Goal: Transaction & Acquisition: Purchase product/service

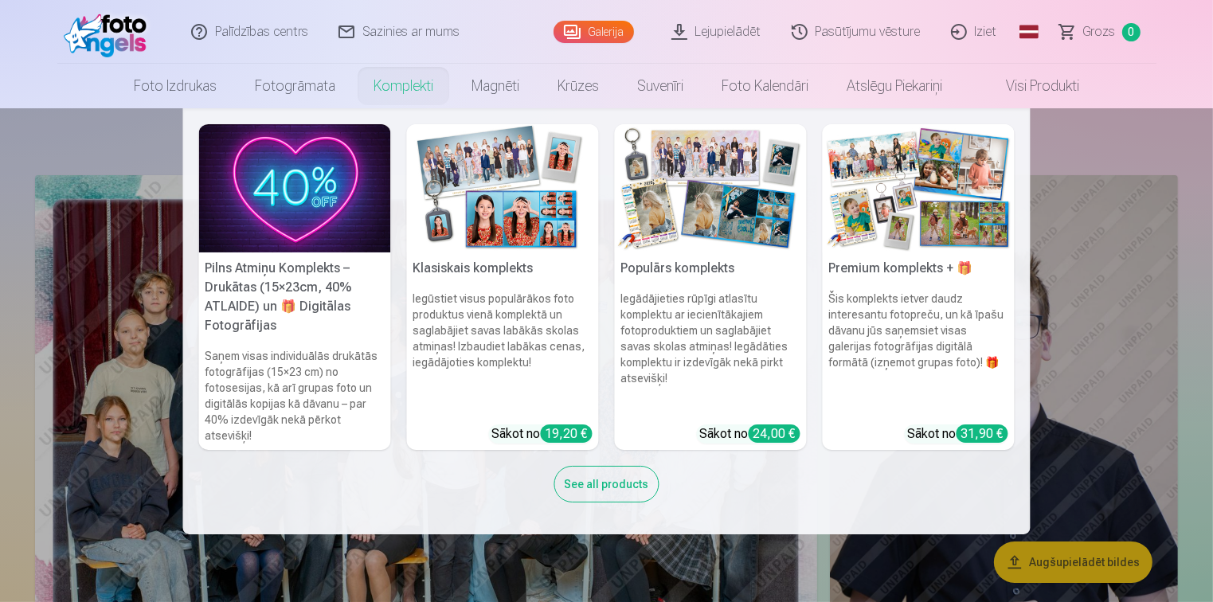
click at [927, 361] on h6 "Šis komplekts ietver daudz interesantu fotopreču, un kā īpašu dāvanu jūs saņems…" at bounding box center [919, 351] width 192 height 134
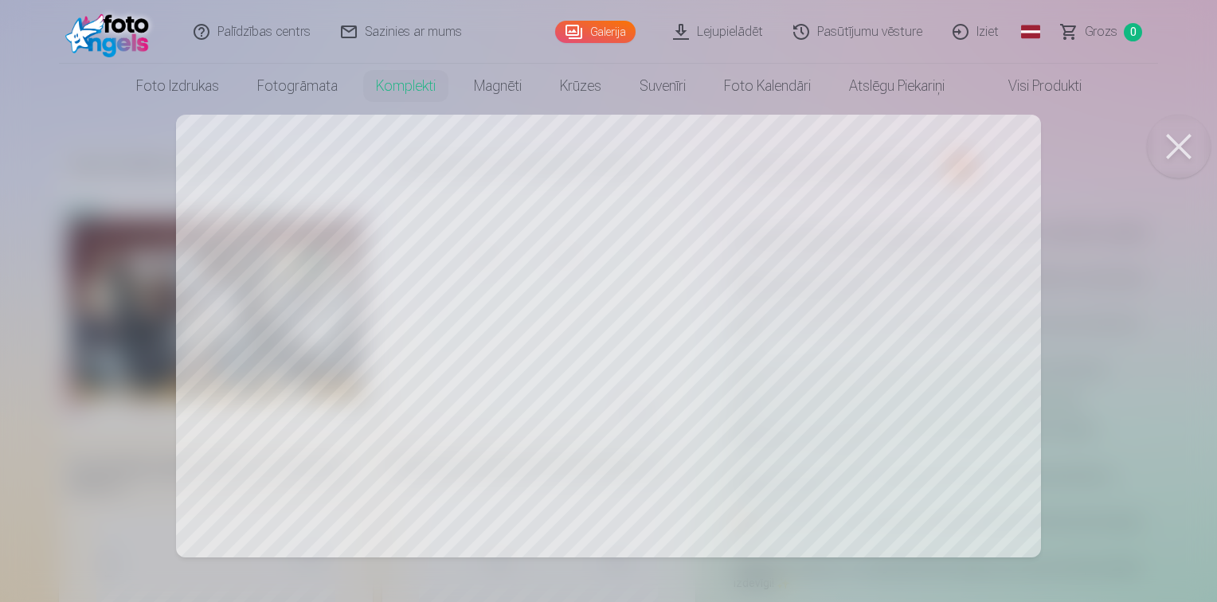
click at [606, 378] on div at bounding box center [608, 301] width 1217 height 602
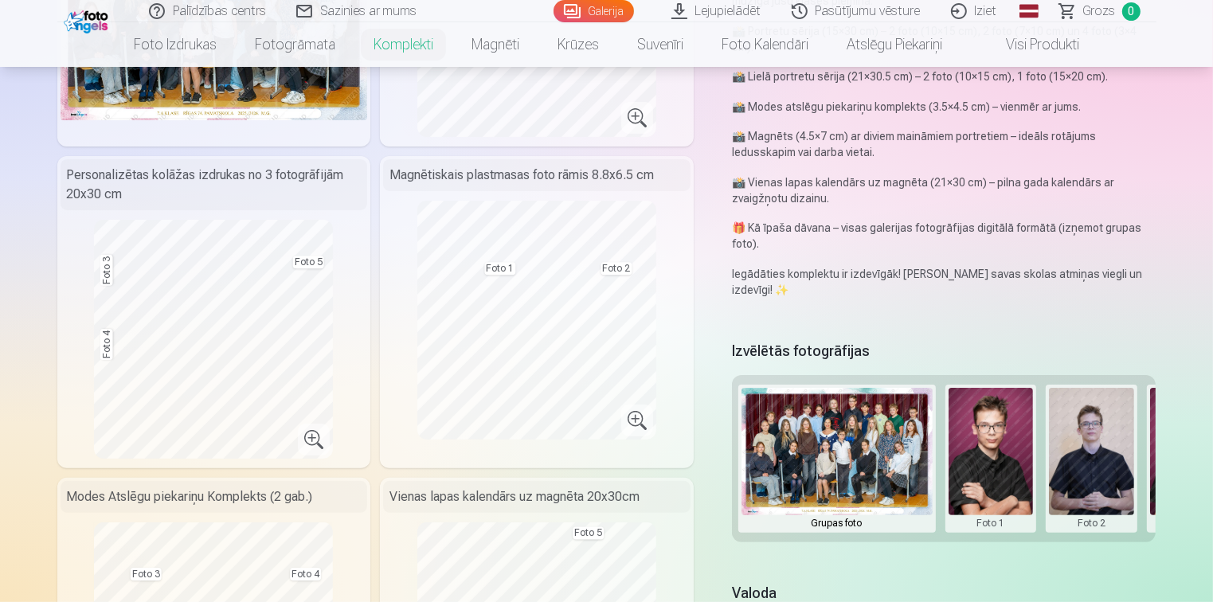
scroll to position [478, 0]
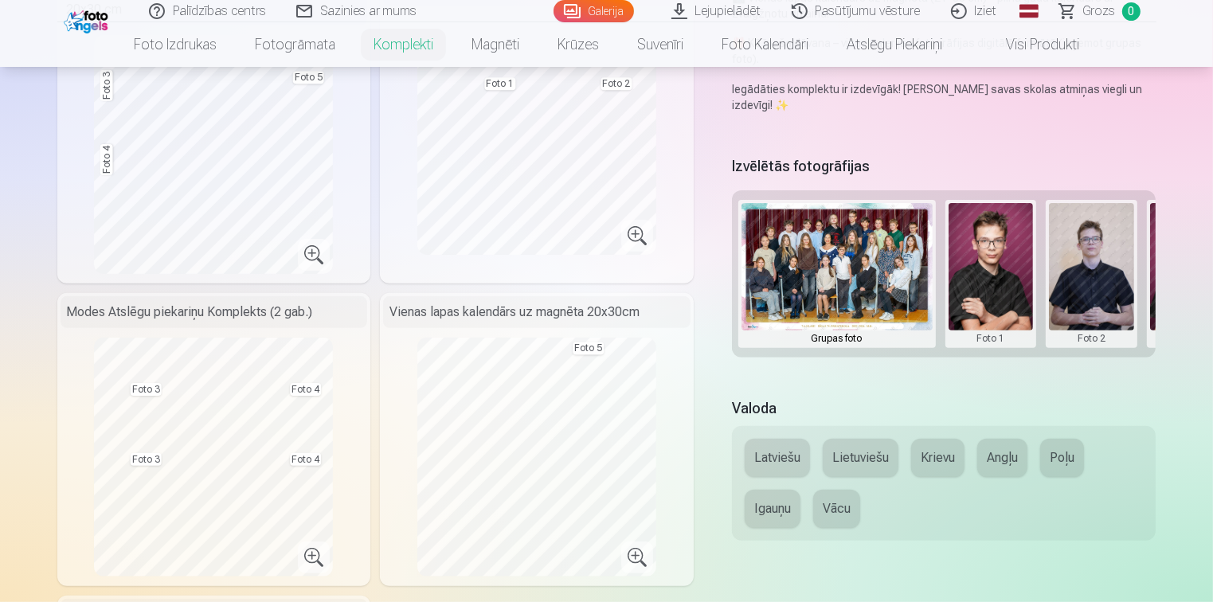
drag, startPoint x: 1064, startPoint y: 280, endPoint x: 787, endPoint y: 292, distance: 276.8
click at [787, 292] on div "Grupas foto Foto 1 Foto 2 Foto 3 Foto 4 Foto 5" at bounding box center [944, 273] width 425 height 167
drag, startPoint x: 900, startPoint y: 362, endPoint x: 911, endPoint y: 359, distance: 11.4
click at [911, 359] on div "Izvēlētās fotogrāfijas Grupas foto Foto 1 Foto 2 Foto 3 Foto 4 Foto 5" at bounding box center [944, 265] width 425 height 226
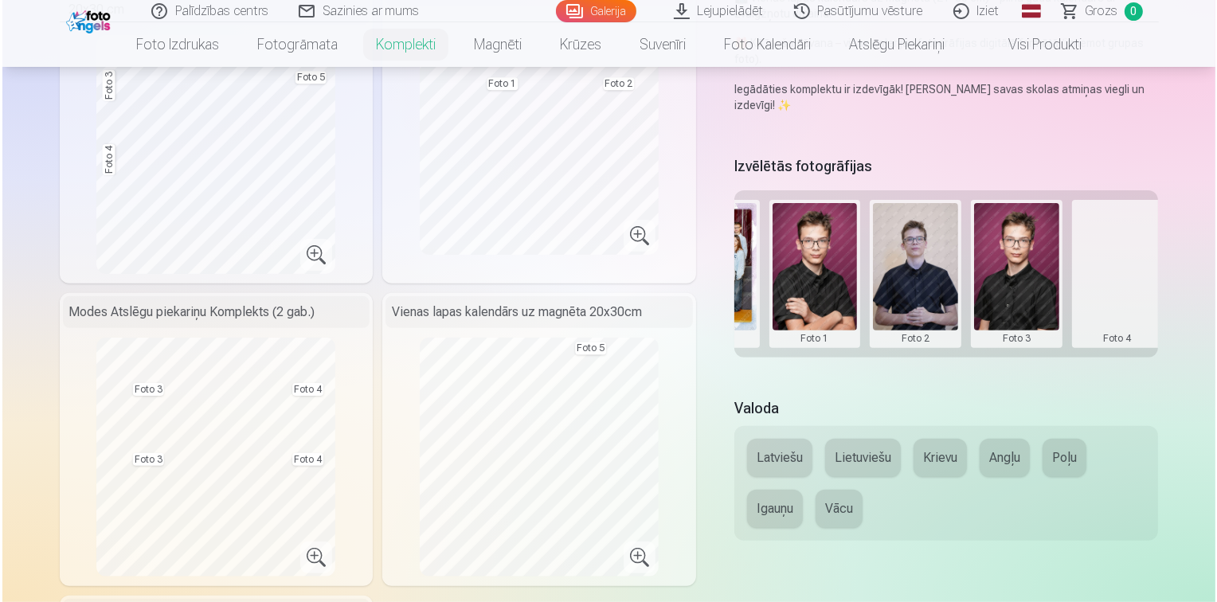
scroll to position [0, 290]
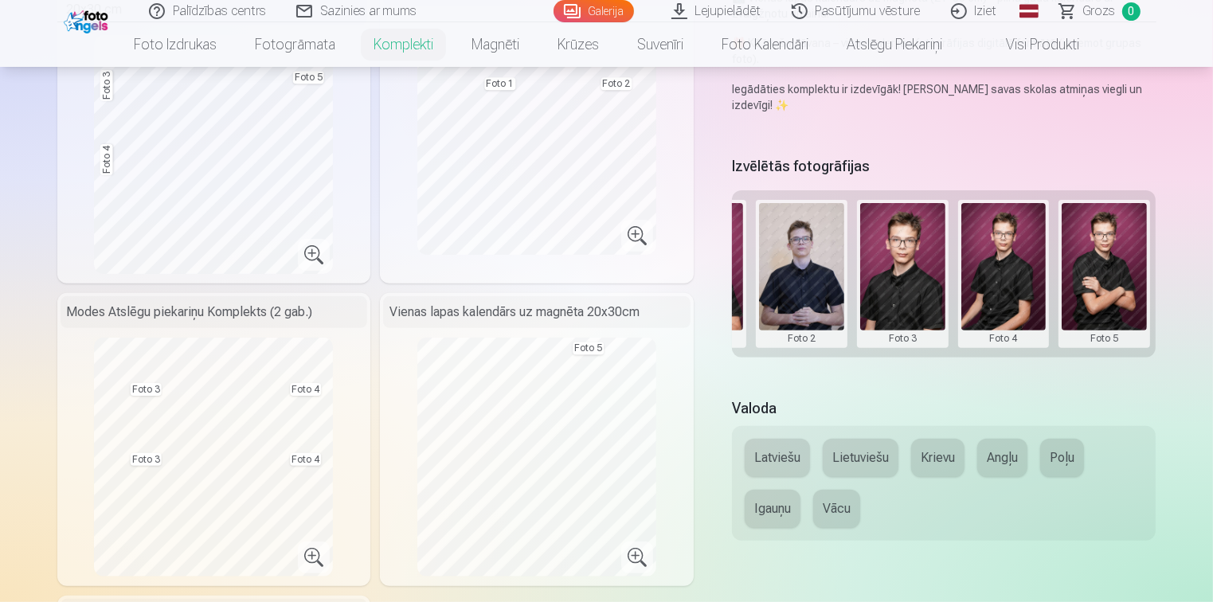
click at [790, 269] on button at bounding box center [801, 274] width 85 height 142
click at [800, 274] on button "Nomainiet foto" at bounding box center [802, 273] width 130 height 45
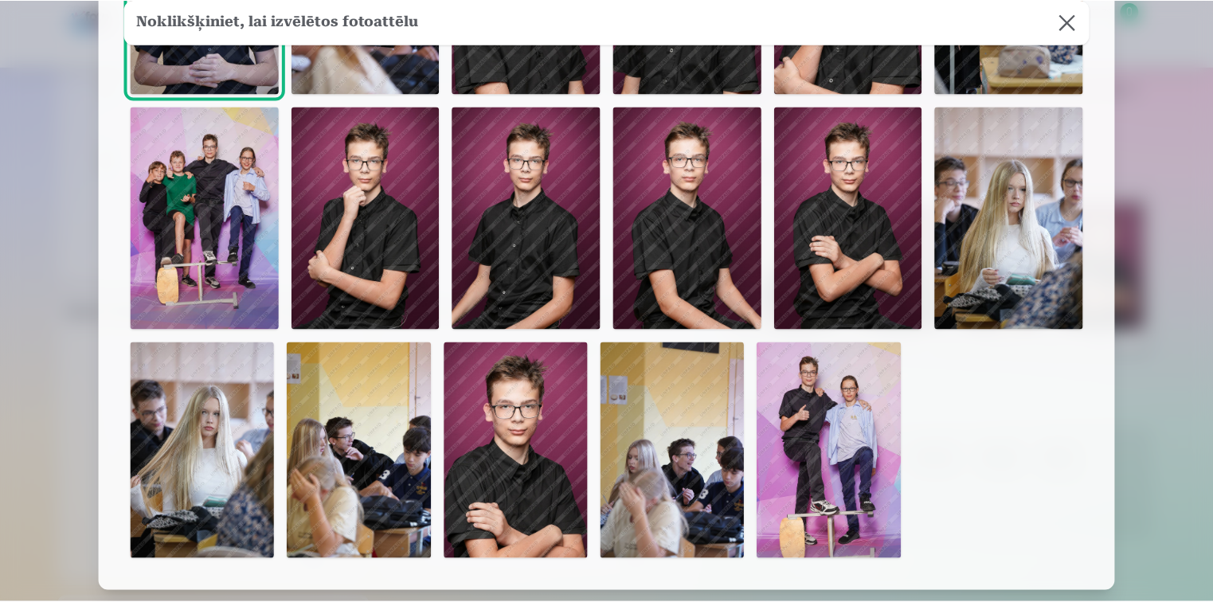
scroll to position [379, 0]
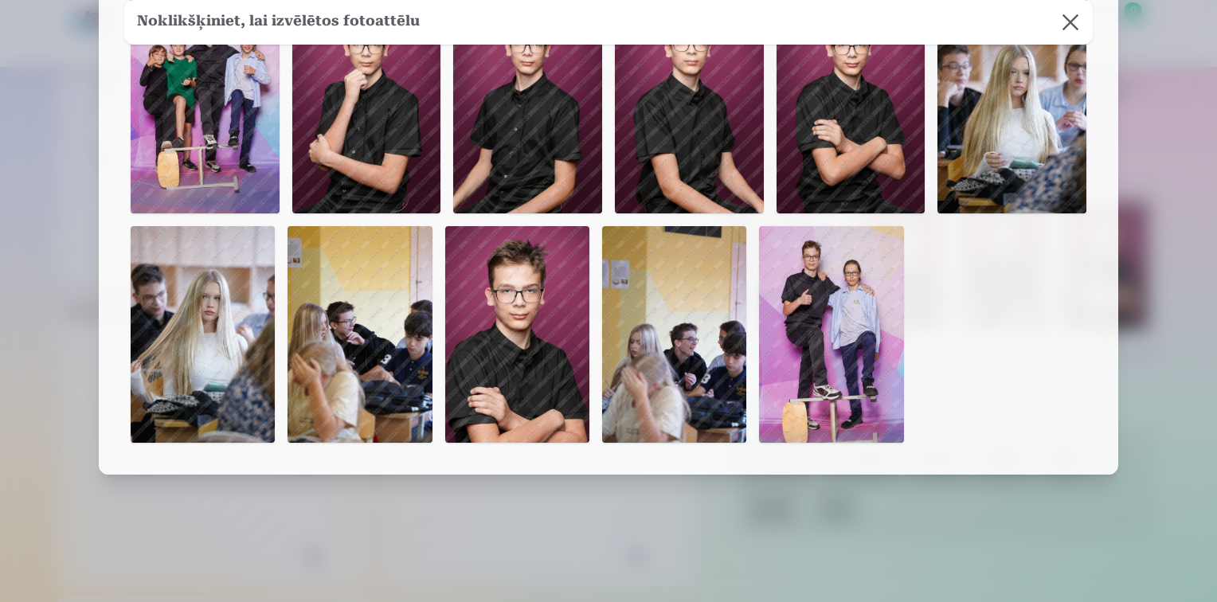
click at [848, 318] on img at bounding box center [831, 334] width 144 height 217
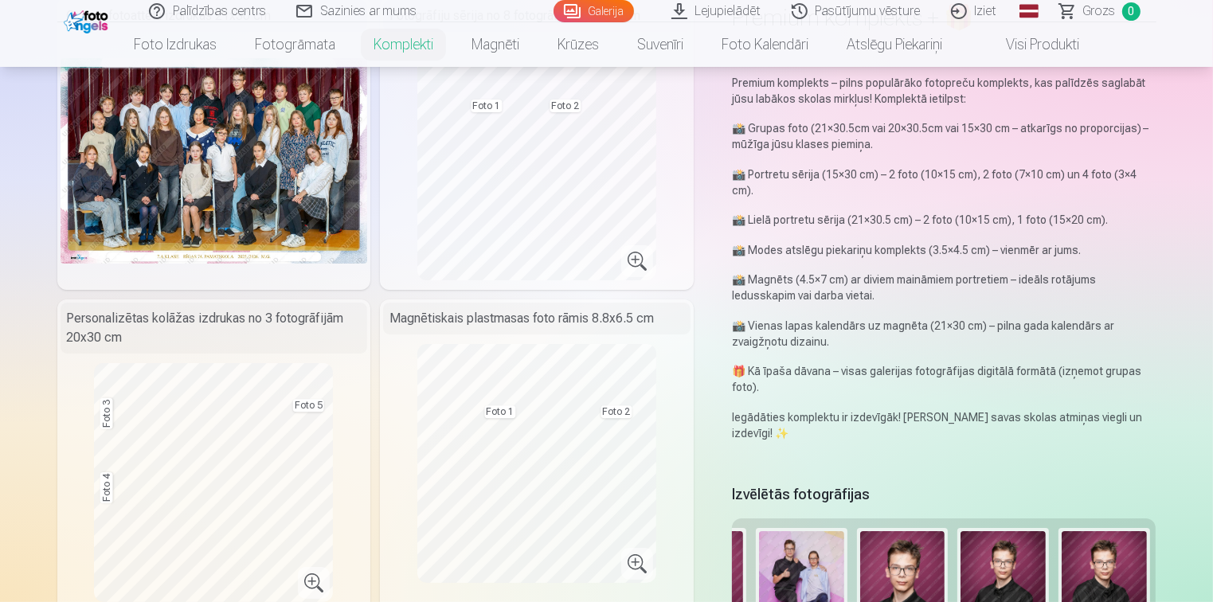
scroll to position [398, 0]
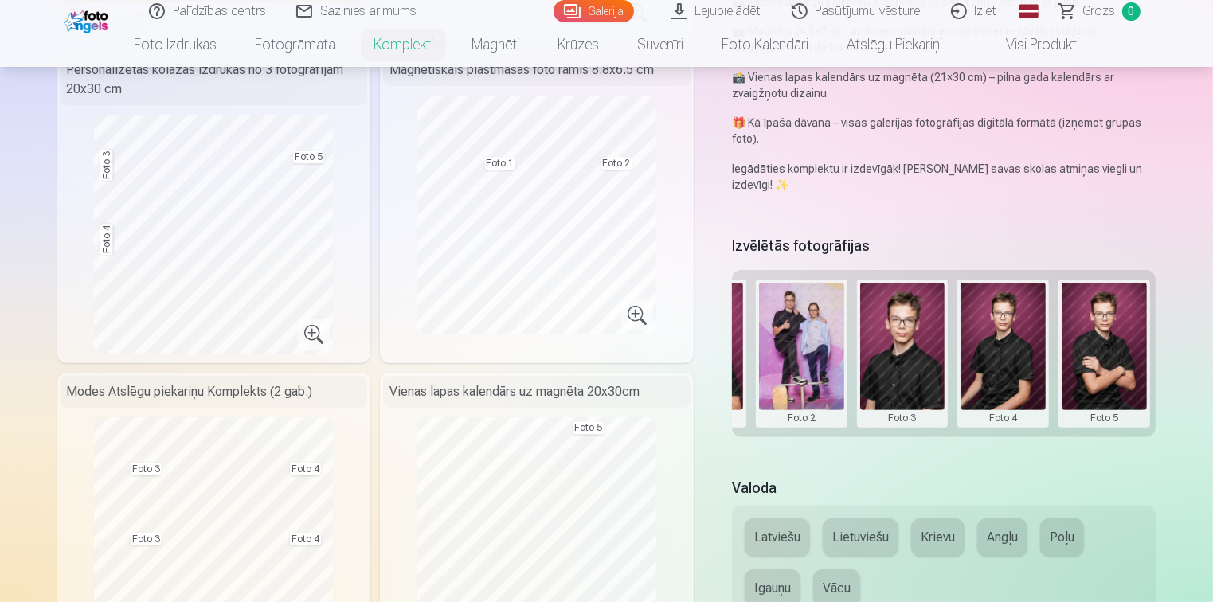
drag, startPoint x: 952, startPoint y: 361, endPoint x: 1114, endPoint y: 361, distance: 161.7
click at [1114, 361] on div "Grupas foto Foto 1 Foto 2 Foto 3 Foto 4 Foto 5" at bounding box center [944, 353] width 425 height 167
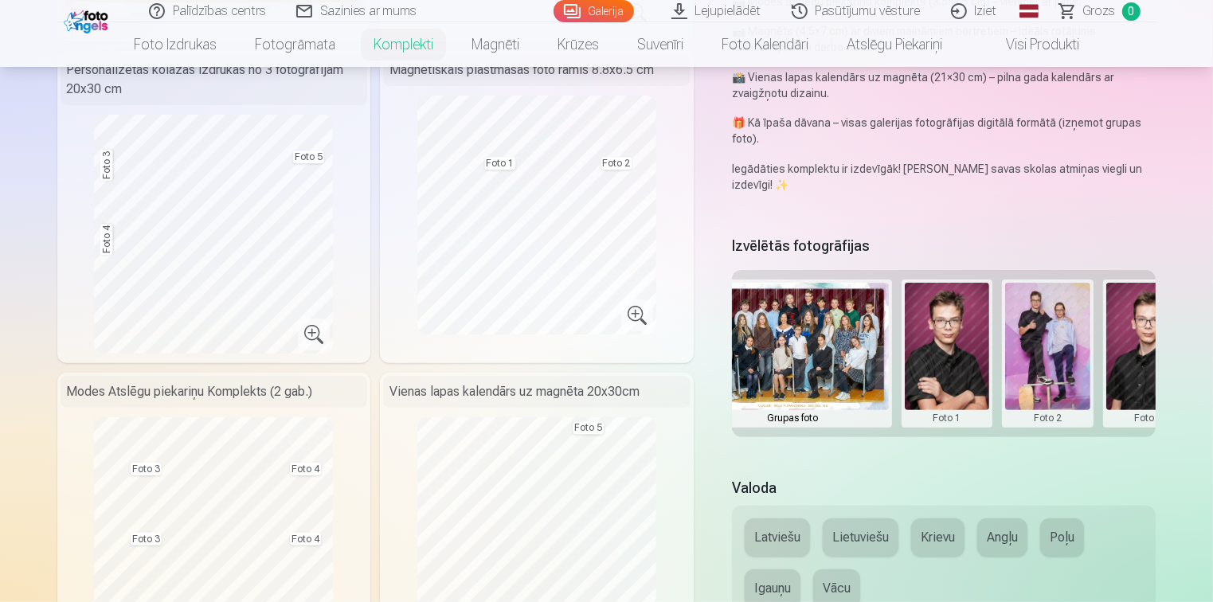
scroll to position [0, 0]
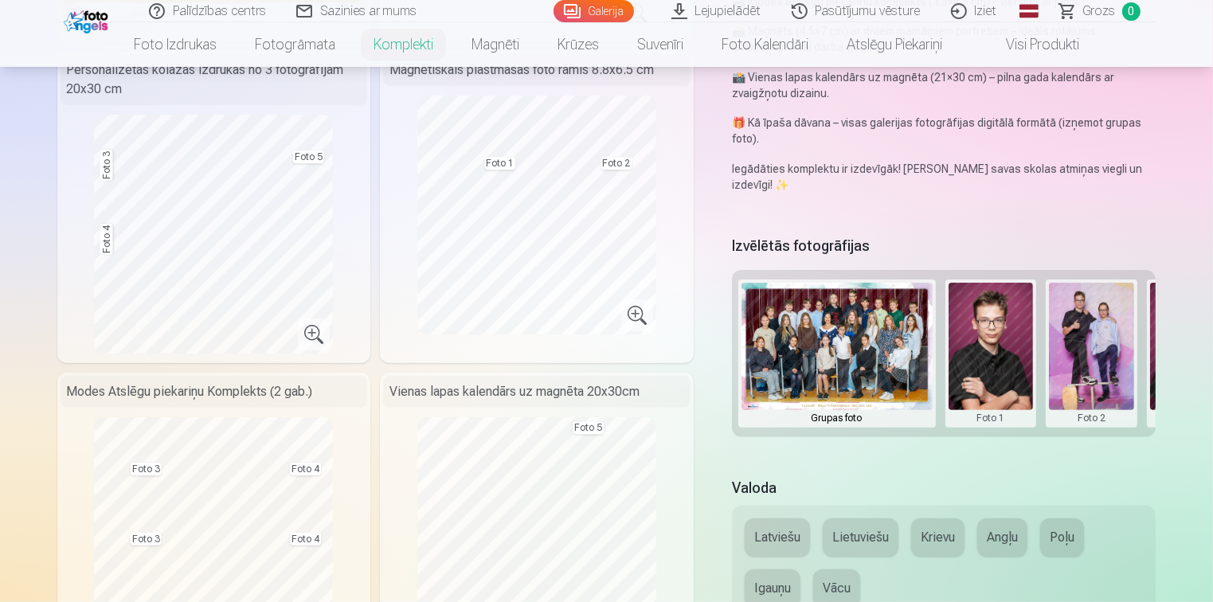
click at [1016, 344] on button at bounding box center [991, 354] width 85 height 142
click at [982, 232] on div at bounding box center [606, 301] width 1213 height 602
click at [978, 329] on button at bounding box center [991, 354] width 85 height 142
click at [975, 355] on button "Nomainiet foto" at bounding box center [991, 353] width 130 height 45
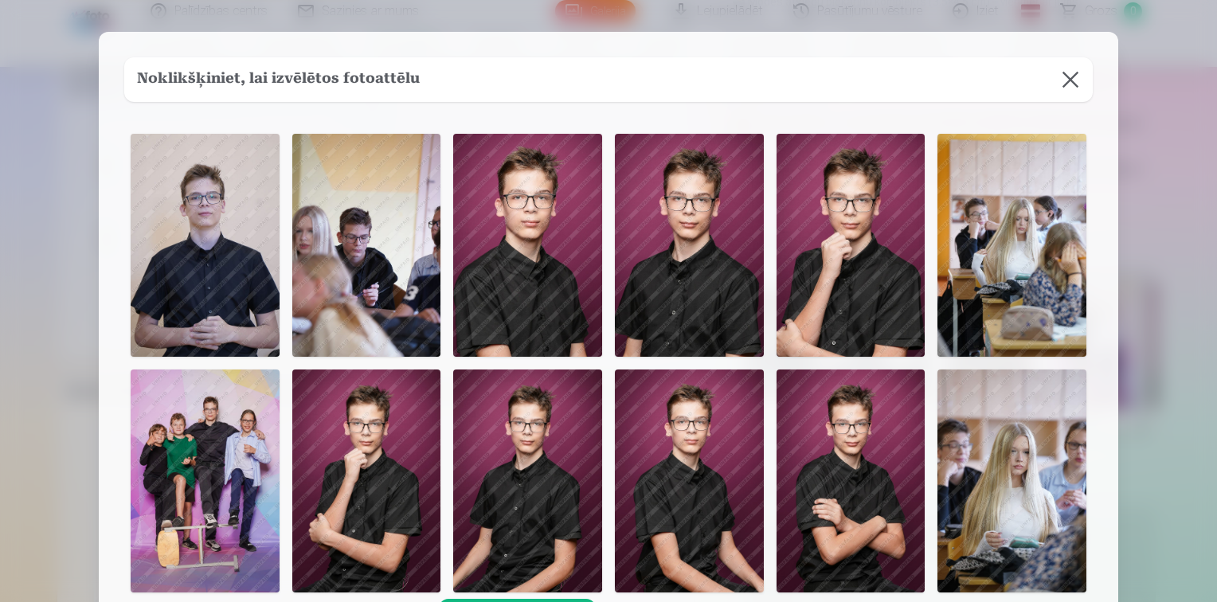
click at [726, 250] on img at bounding box center [689, 245] width 149 height 223
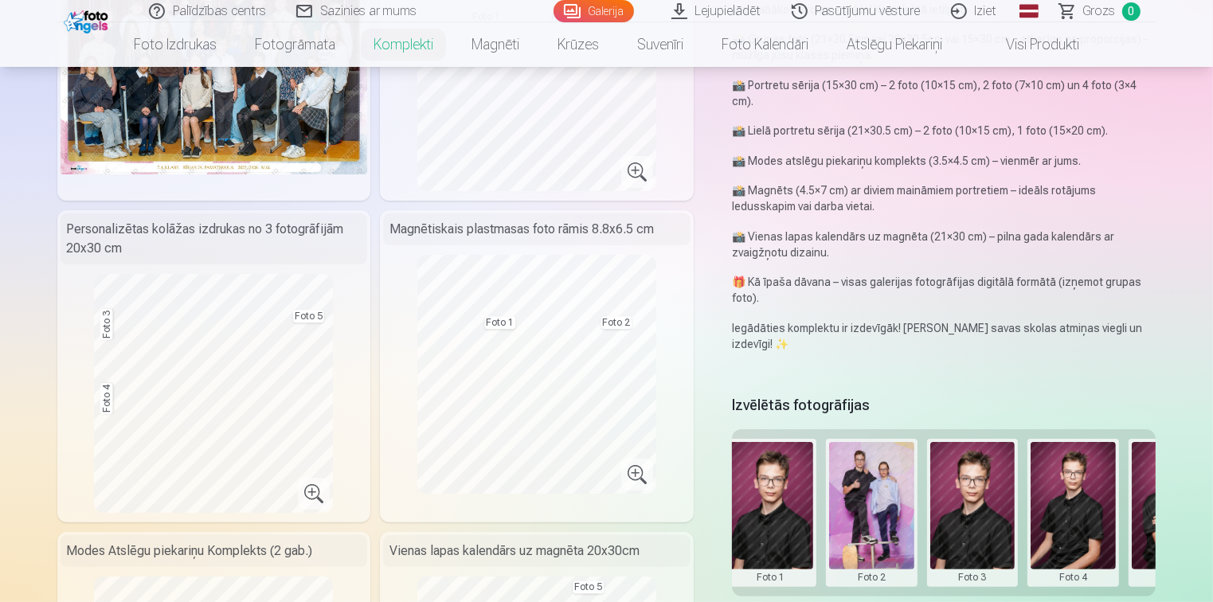
scroll to position [0, 254]
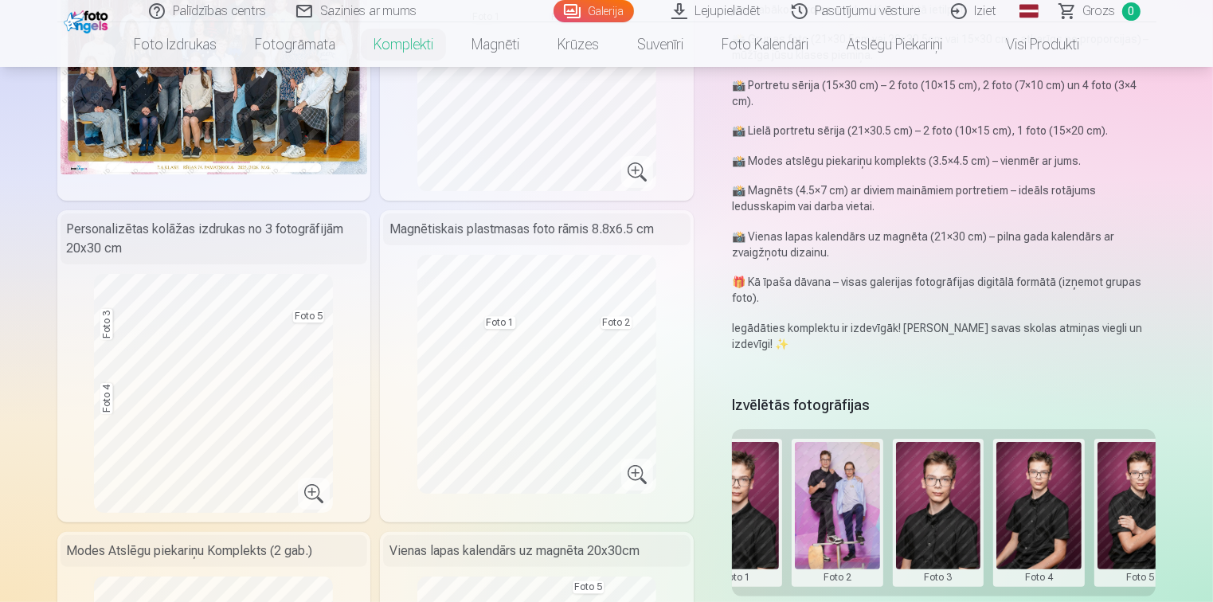
click at [943, 507] on button at bounding box center [938, 513] width 85 height 142
click at [943, 515] on button "Nomainiet foto" at bounding box center [938, 512] width 130 height 45
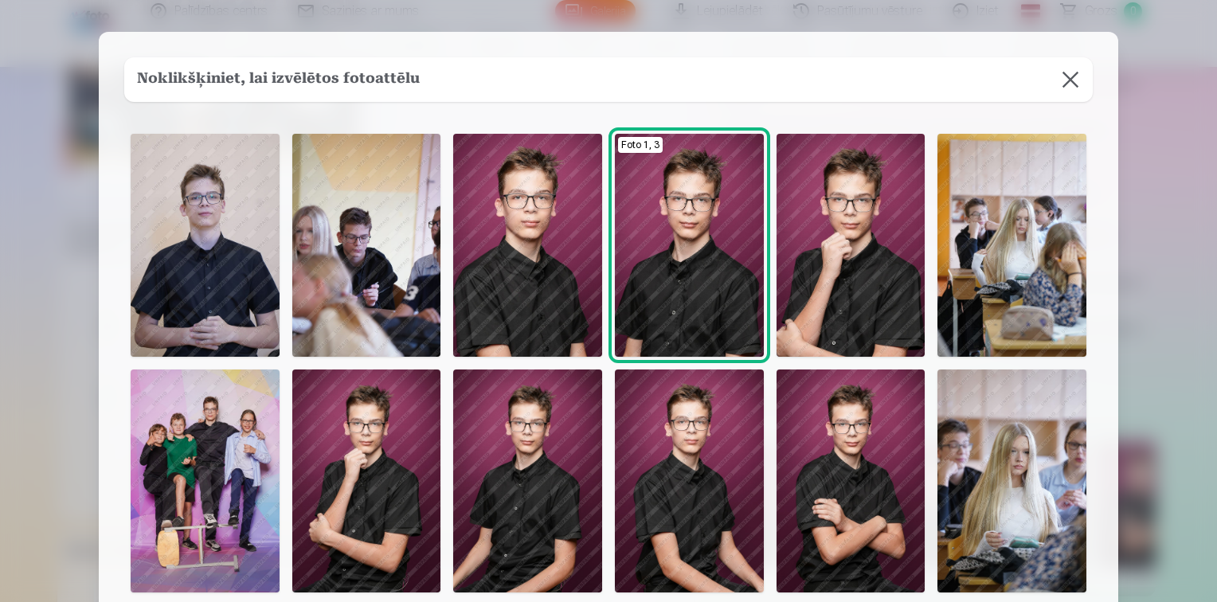
click at [820, 257] on img at bounding box center [851, 245] width 149 height 223
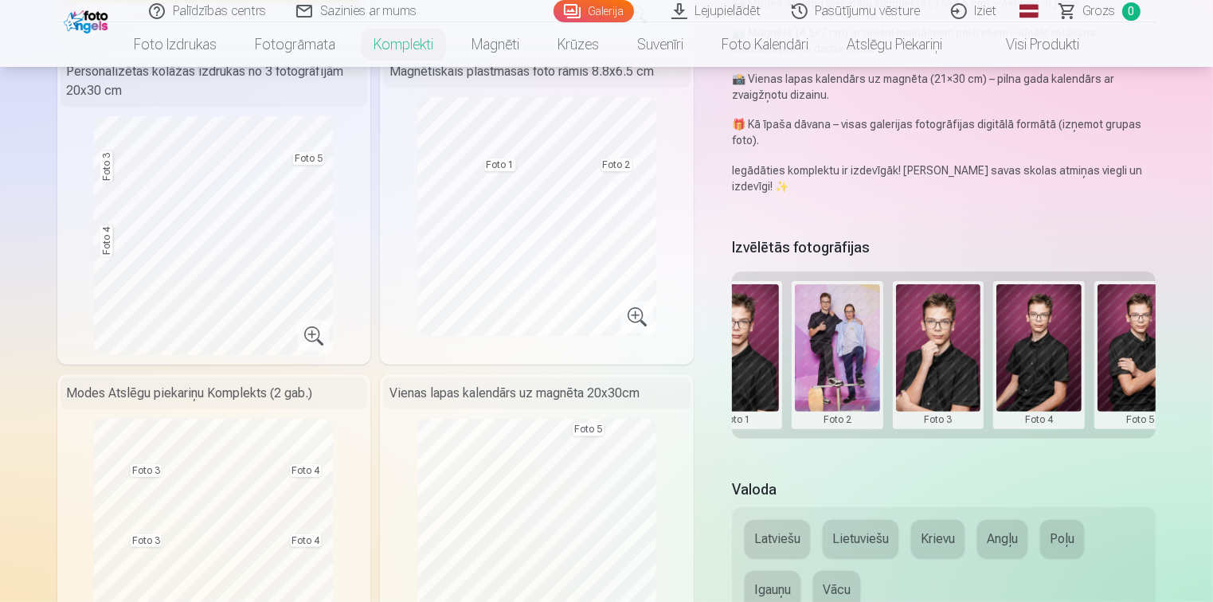
scroll to position [398, 0]
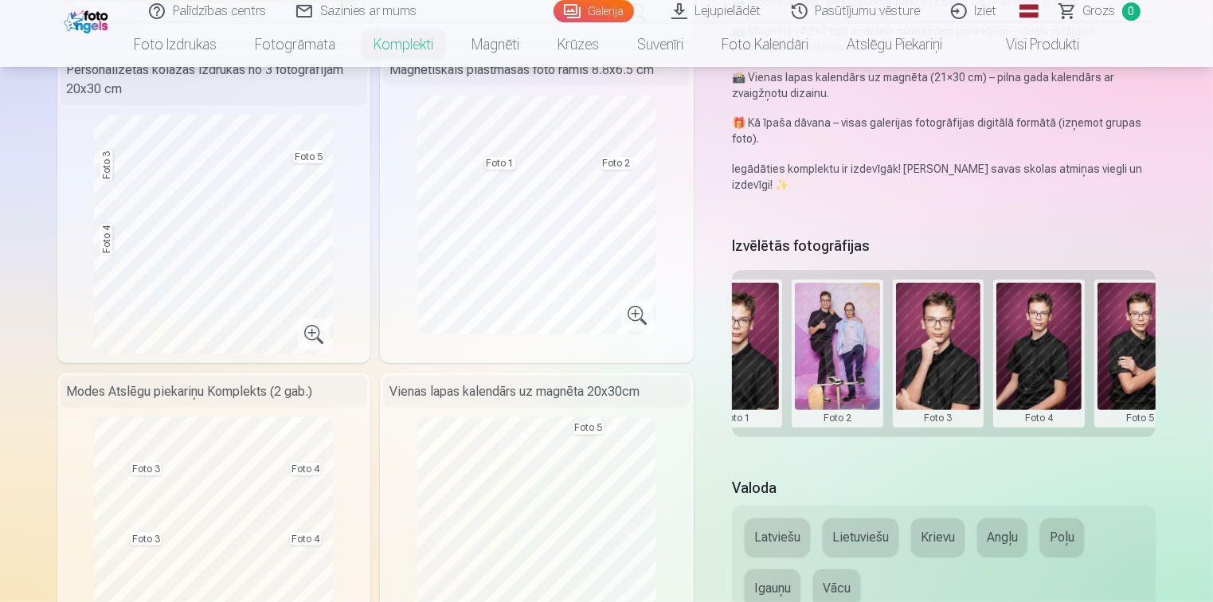
click at [1135, 377] on button at bounding box center [1140, 354] width 85 height 142
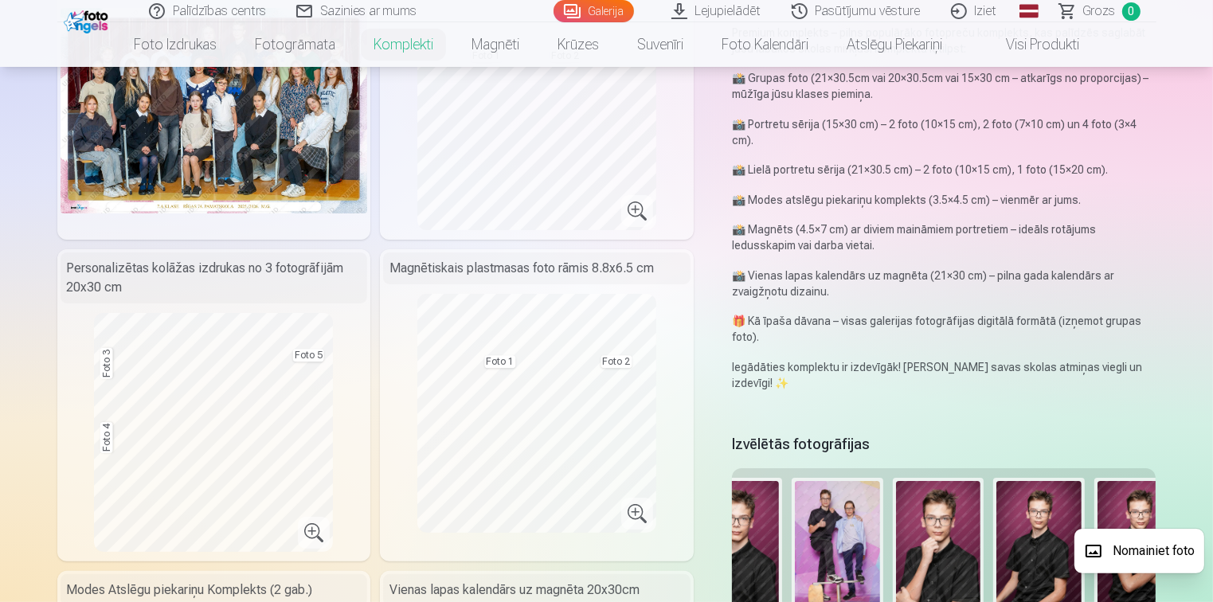
scroll to position [239, 0]
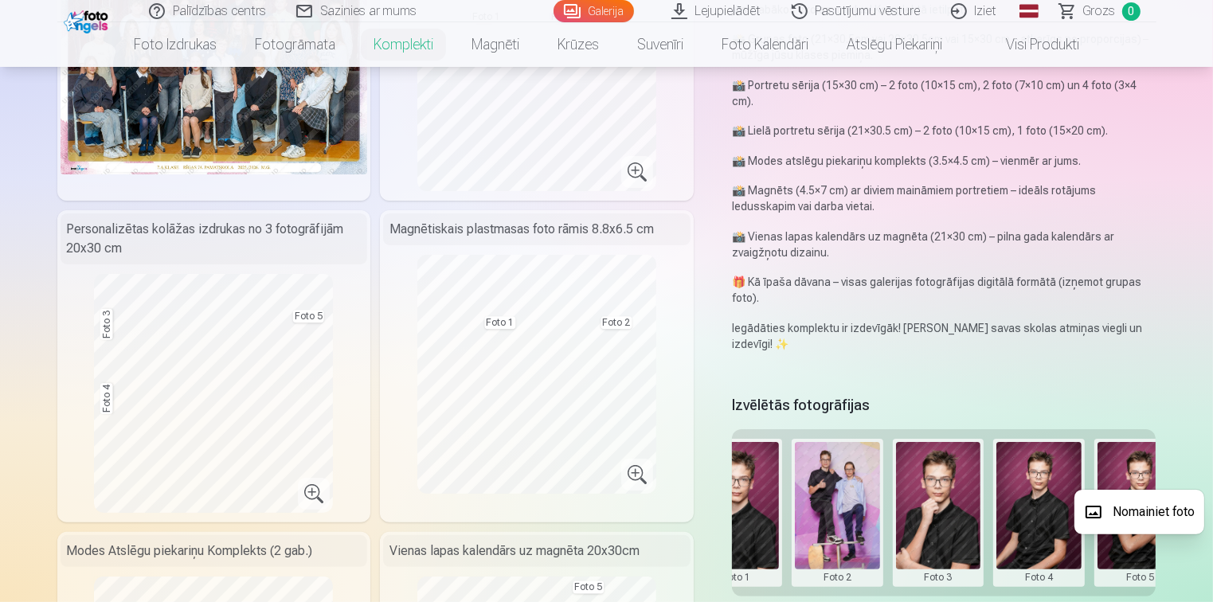
click at [269, 414] on div at bounding box center [606, 301] width 1213 height 602
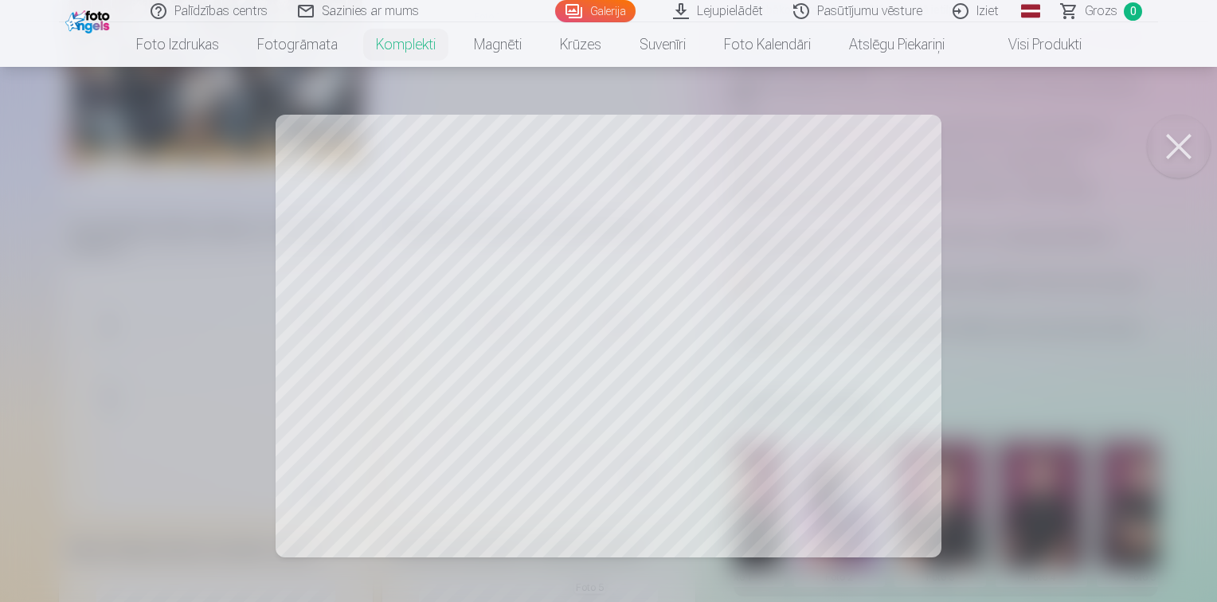
click at [1175, 155] on button at bounding box center [1179, 147] width 64 height 64
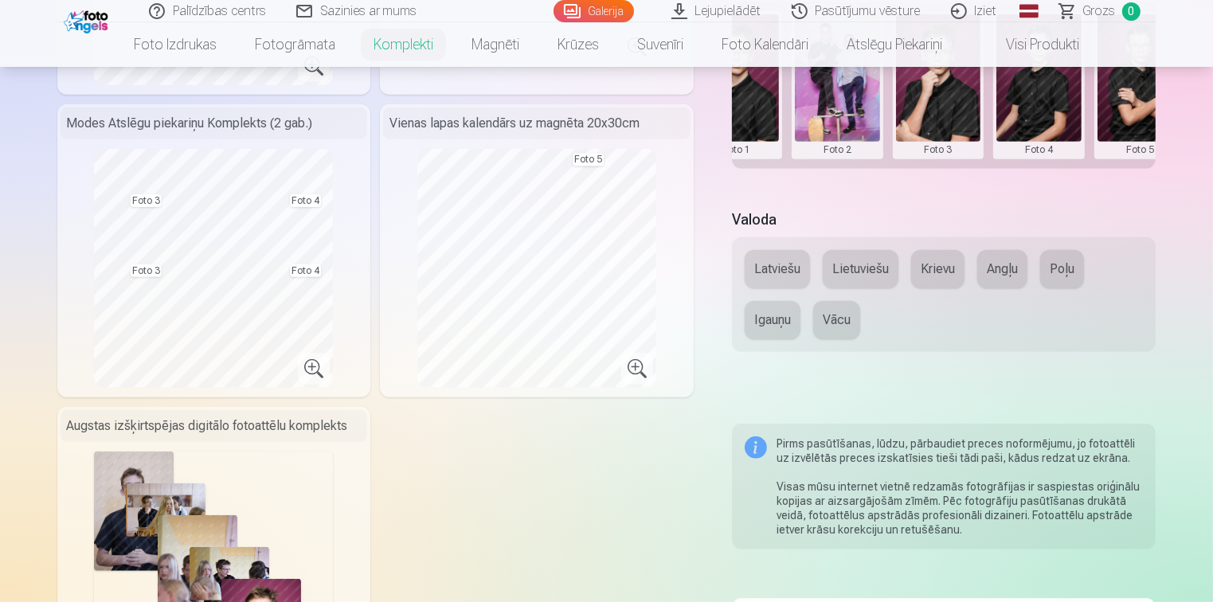
scroll to position [797, 0]
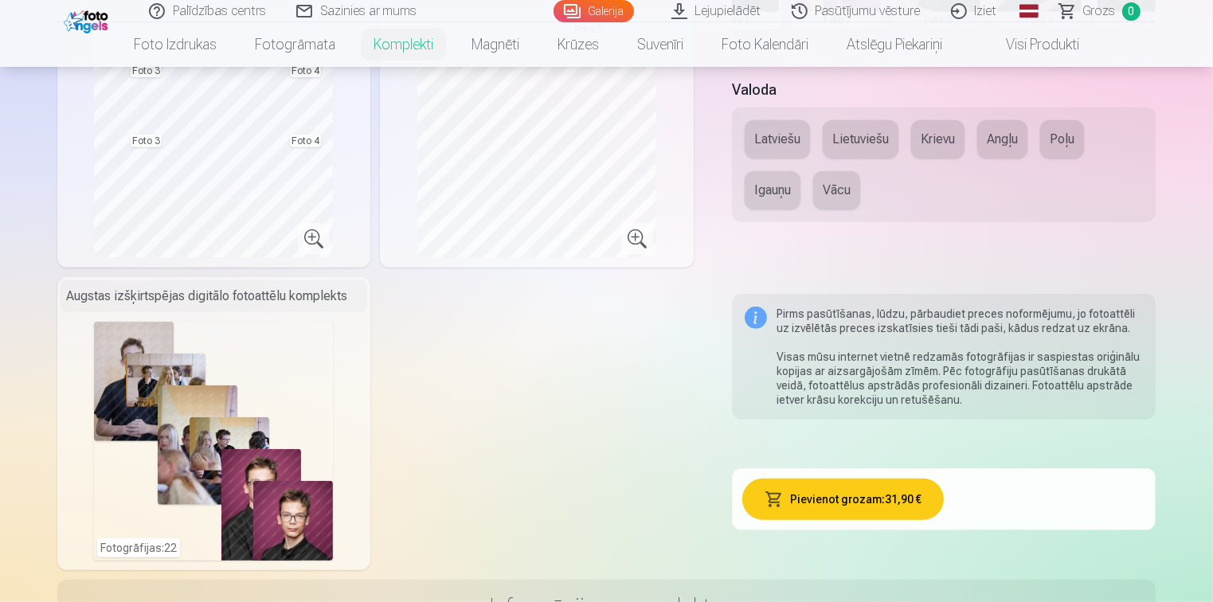
click at [923, 499] on button "Pievienot grozam : 31,90 €" at bounding box center [844, 499] width 202 height 41
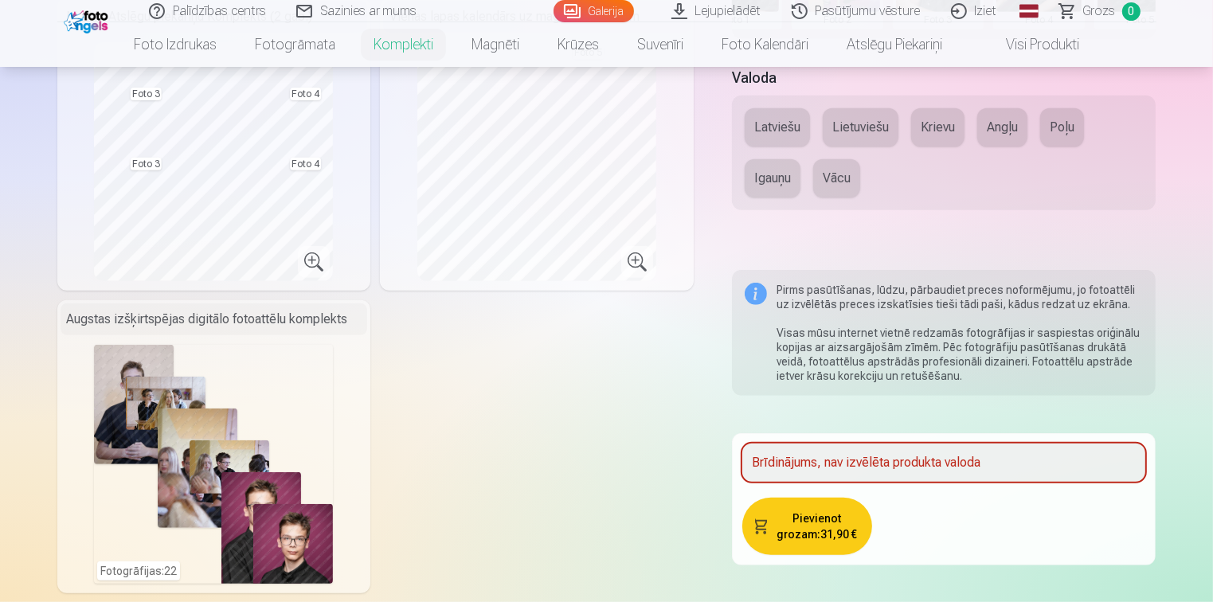
scroll to position [535, 0]
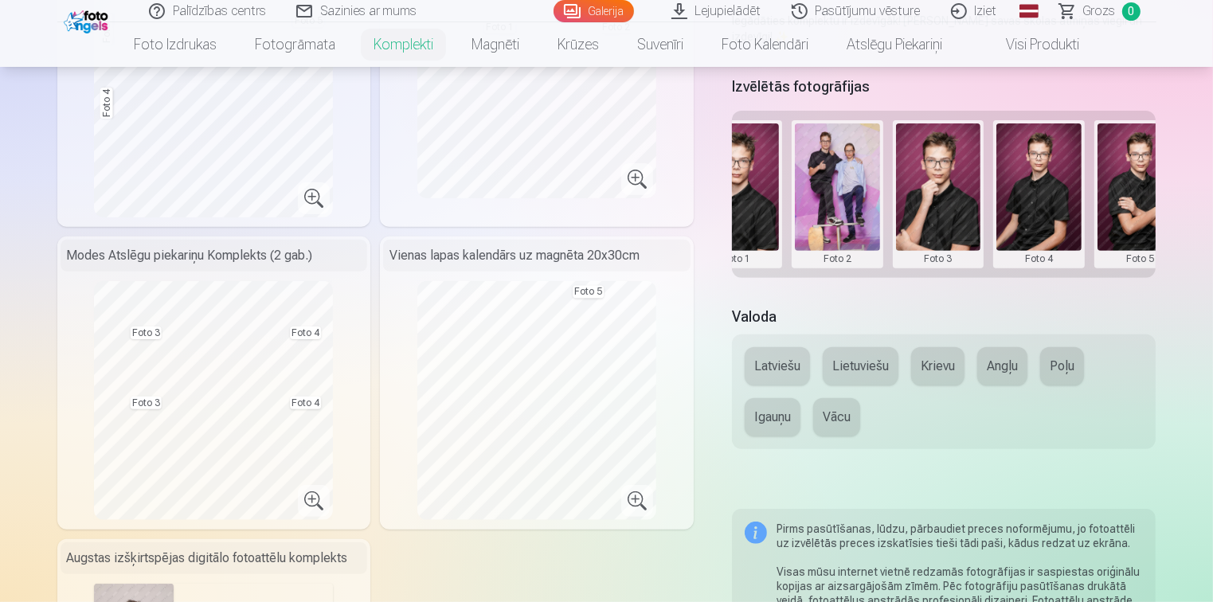
click at [950, 365] on button "Krievu" at bounding box center [937, 366] width 53 height 38
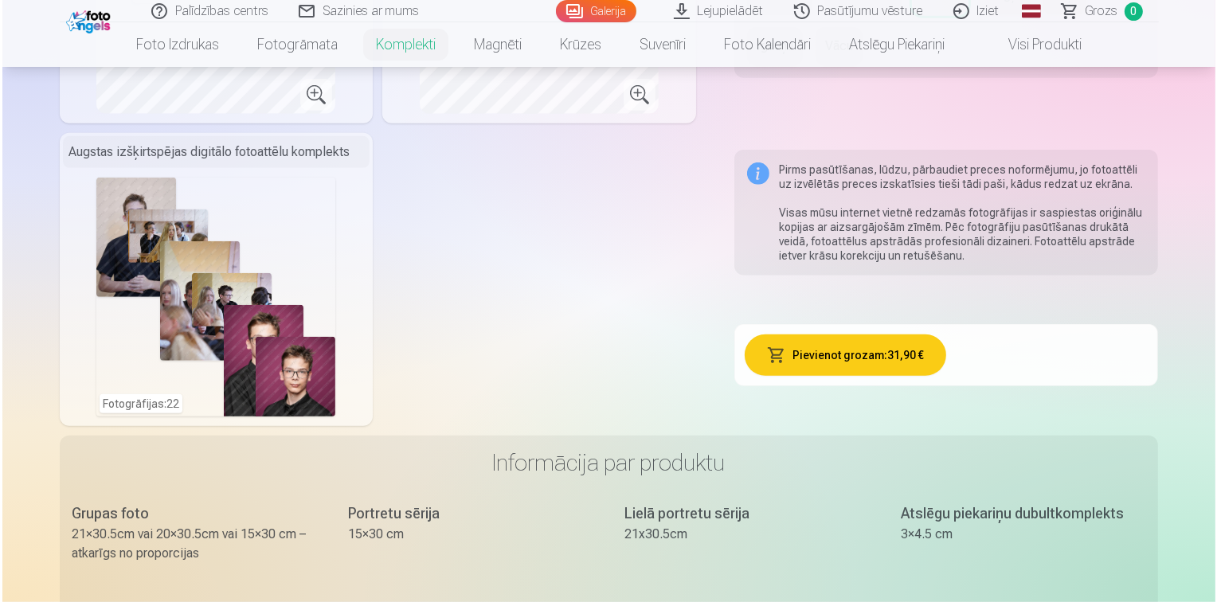
scroll to position [944, 0]
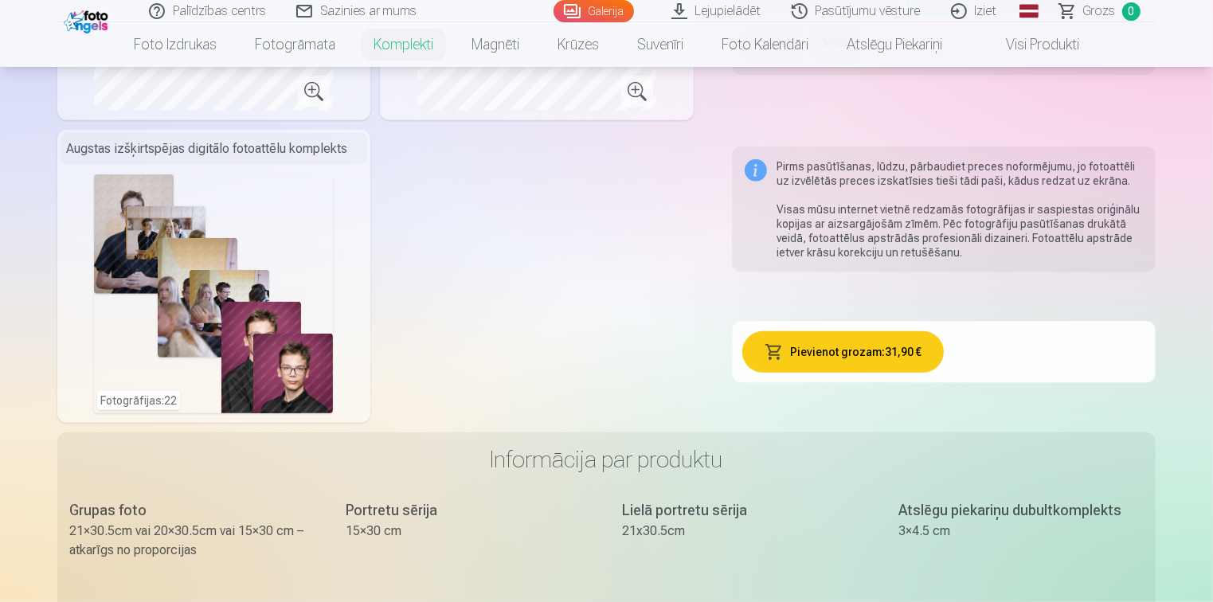
click at [860, 353] on button "Pievienot grozam : 31,90 €" at bounding box center [844, 351] width 202 height 41
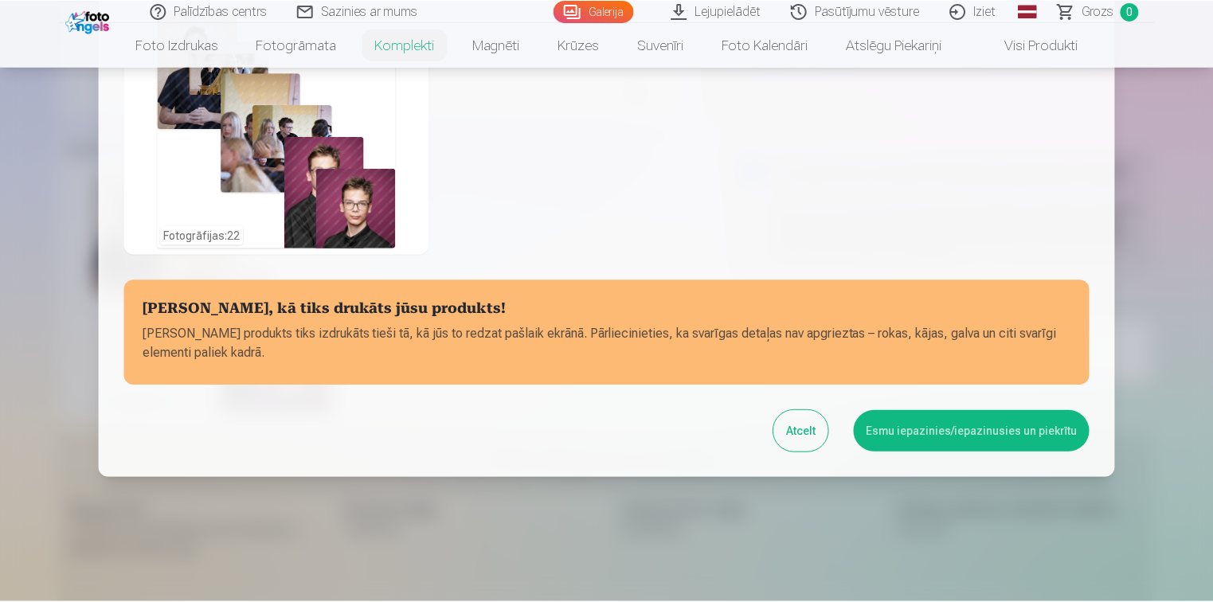
scroll to position [609, 0]
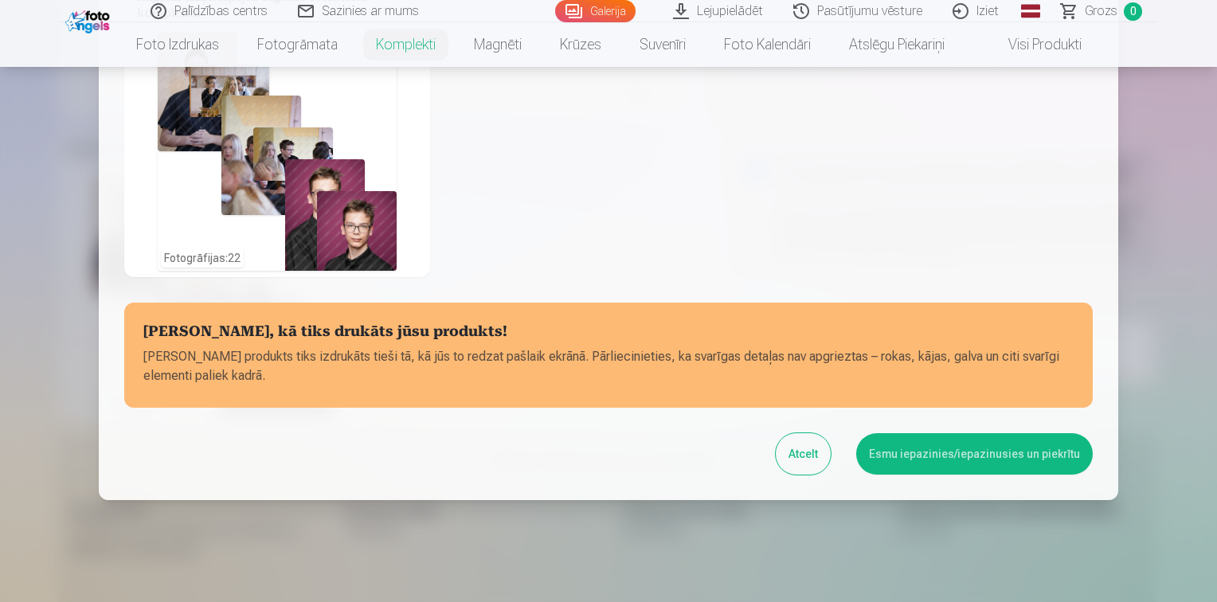
click at [961, 458] on button "Esmu iepazinies/iepazinusies un piekrītu" at bounding box center [974, 453] width 237 height 41
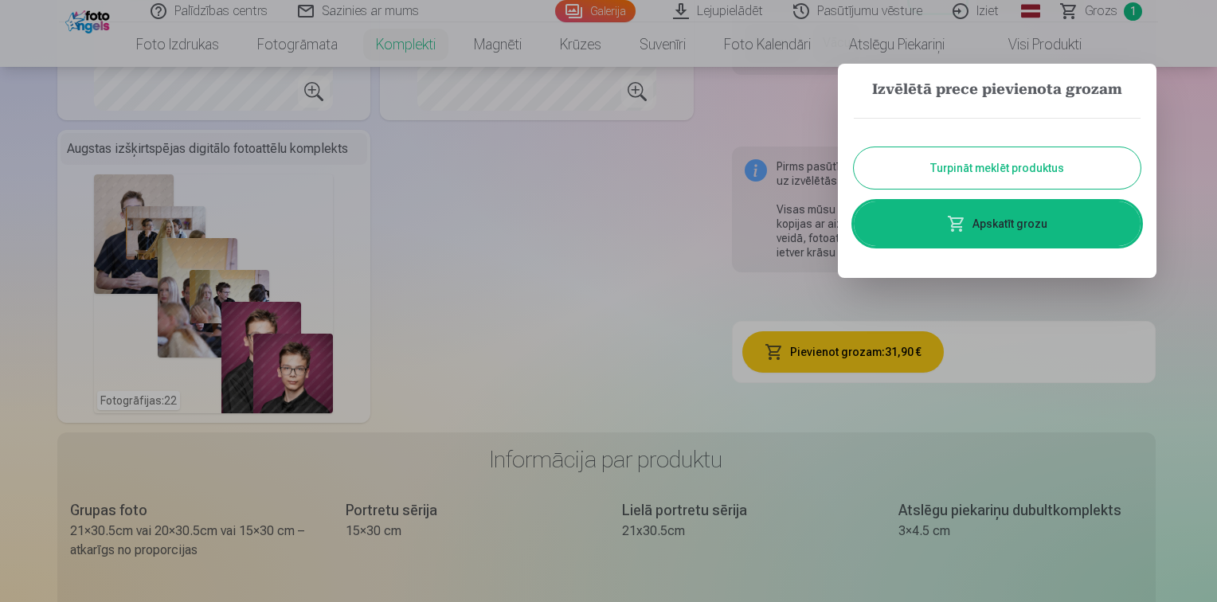
click at [995, 219] on link "Apskatīt grozu" at bounding box center [997, 224] width 287 height 45
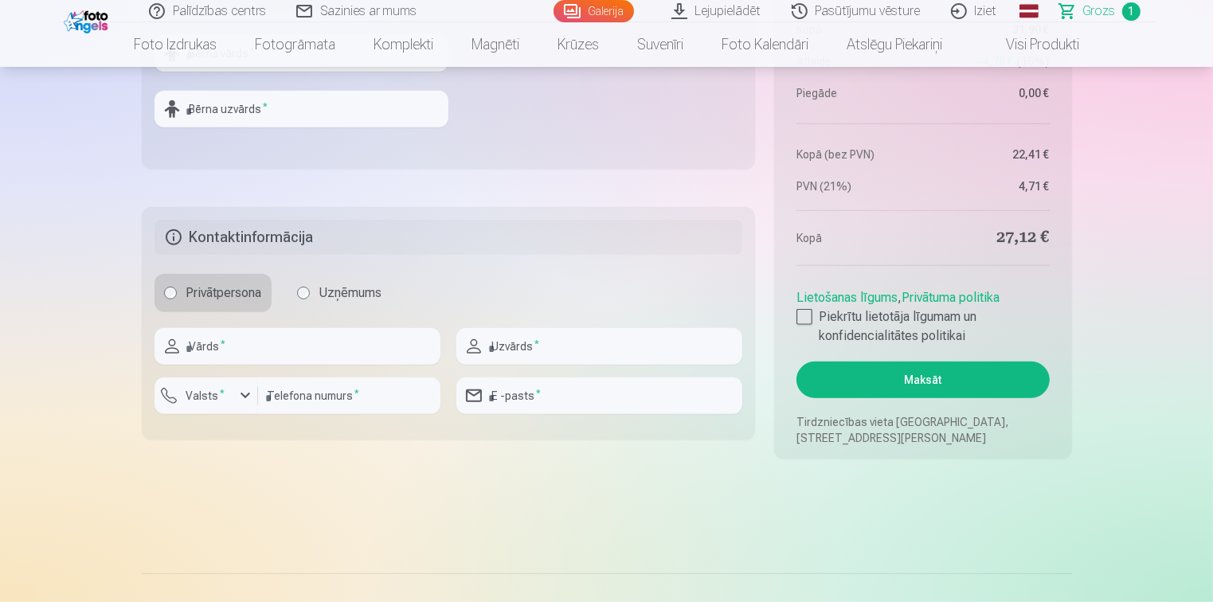
scroll to position [797, 0]
click at [806, 320] on div at bounding box center [805, 318] width 16 height 16
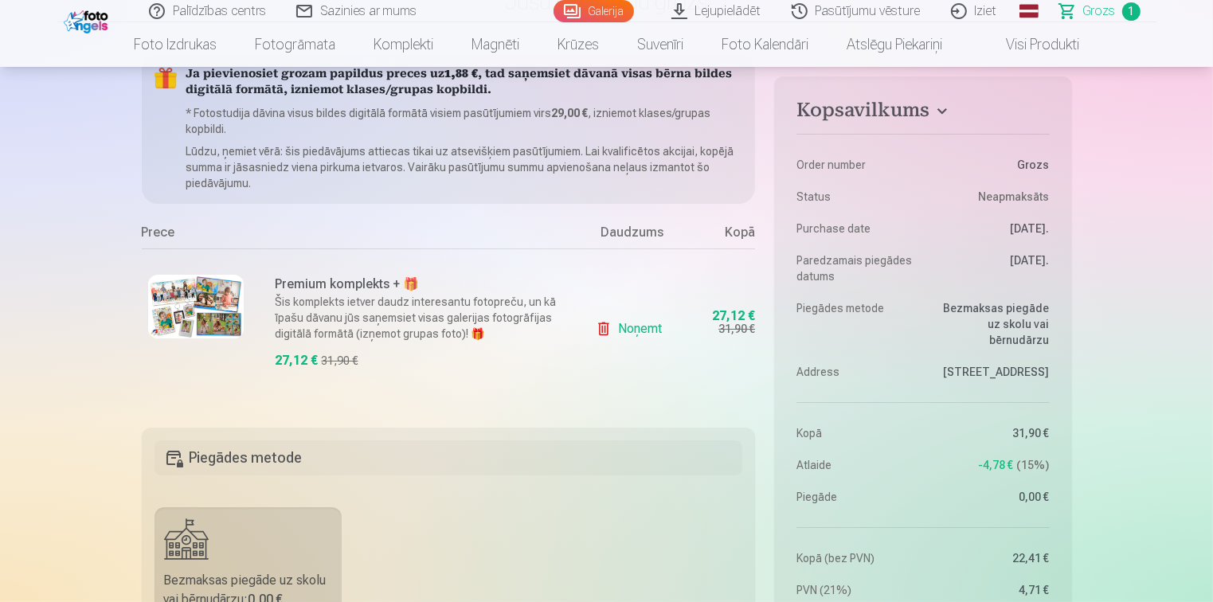
scroll to position [0, 0]
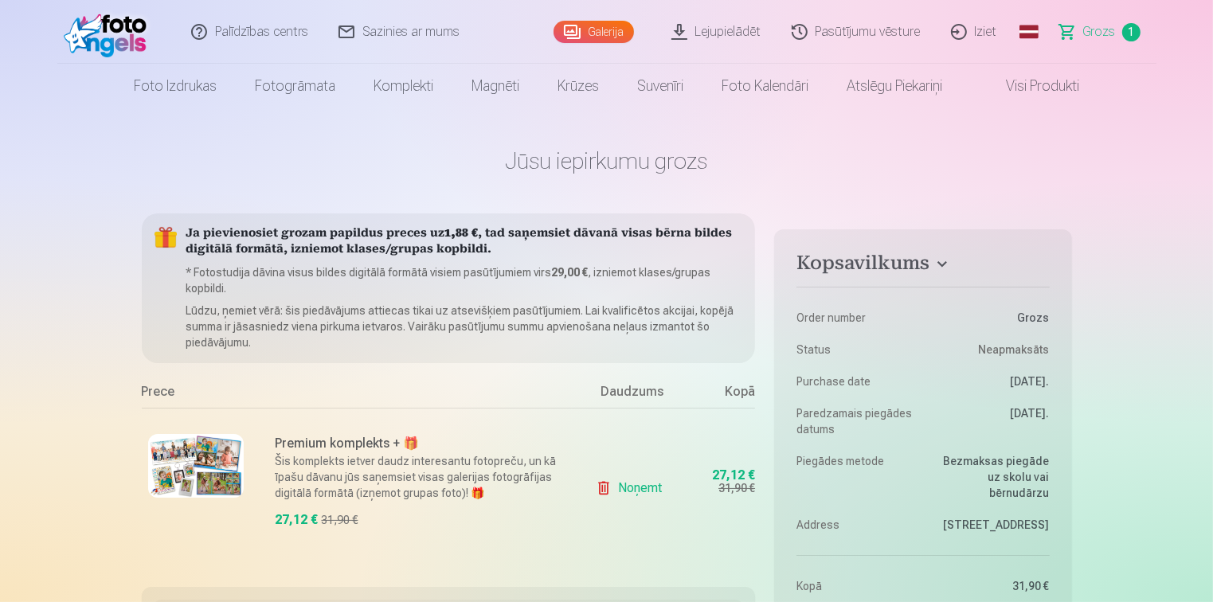
click at [398, 33] on link "Sazinies ar mums" at bounding box center [399, 32] width 151 height 64
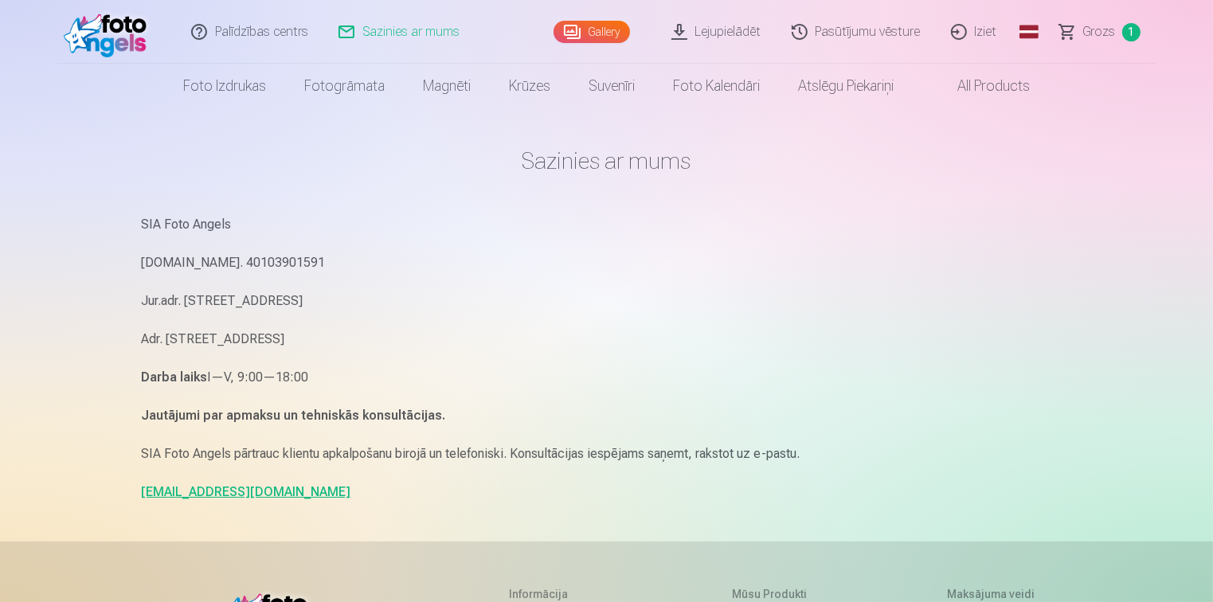
click at [1108, 25] on span "Grozs" at bounding box center [1100, 31] width 33 height 19
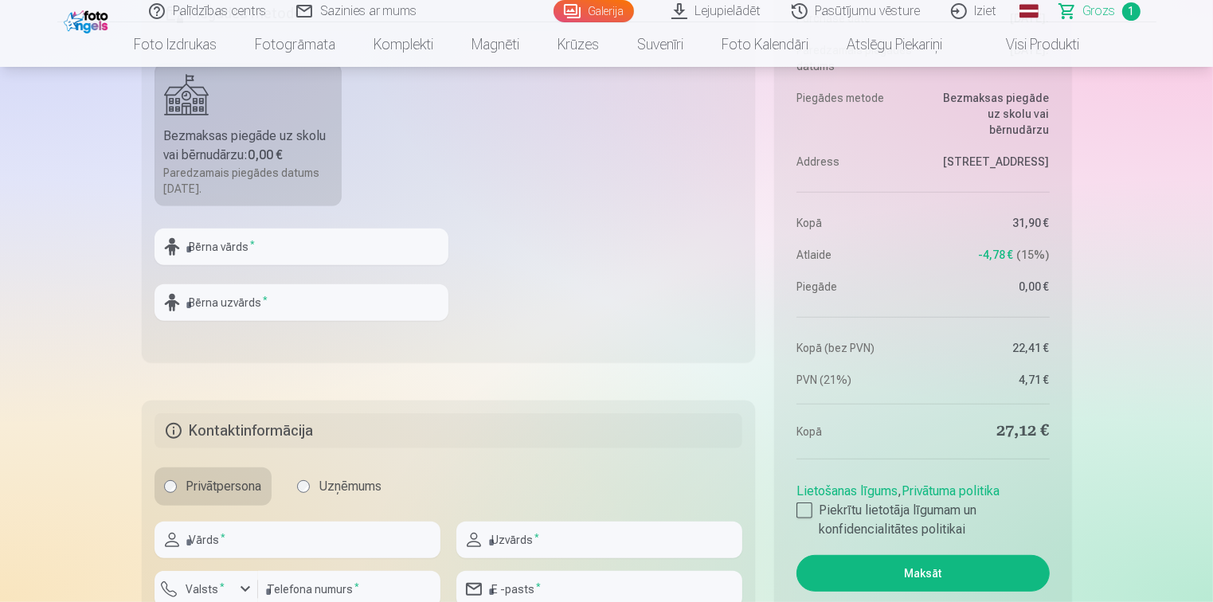
scroll to position [637, 0]
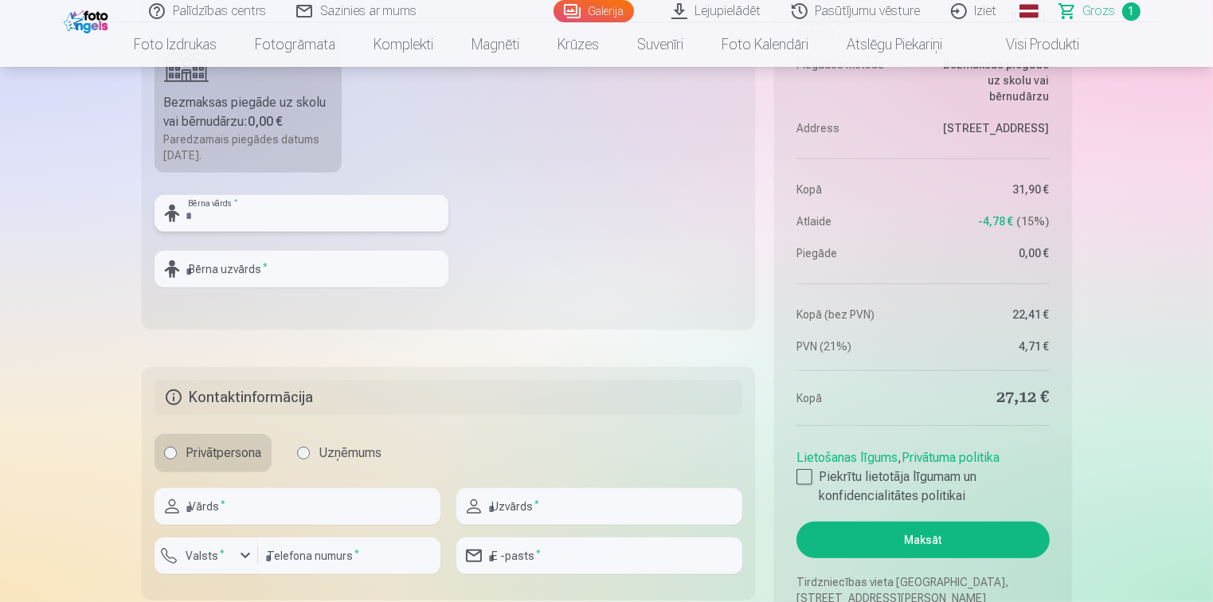
click at [253, 213] on input "text" at bounding box center [302, 213] width 294 height 37
type input "******"
click at [221, 278] on input "text" at bounding box center [302, 269] width 294 height 37
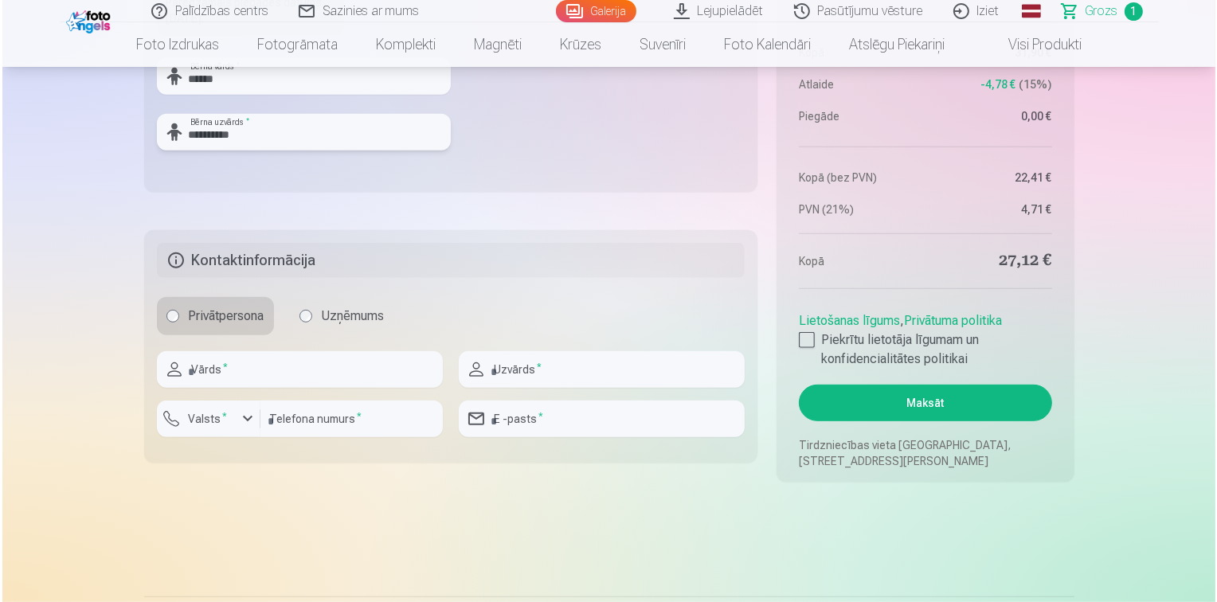
scroll to position [876, 0]
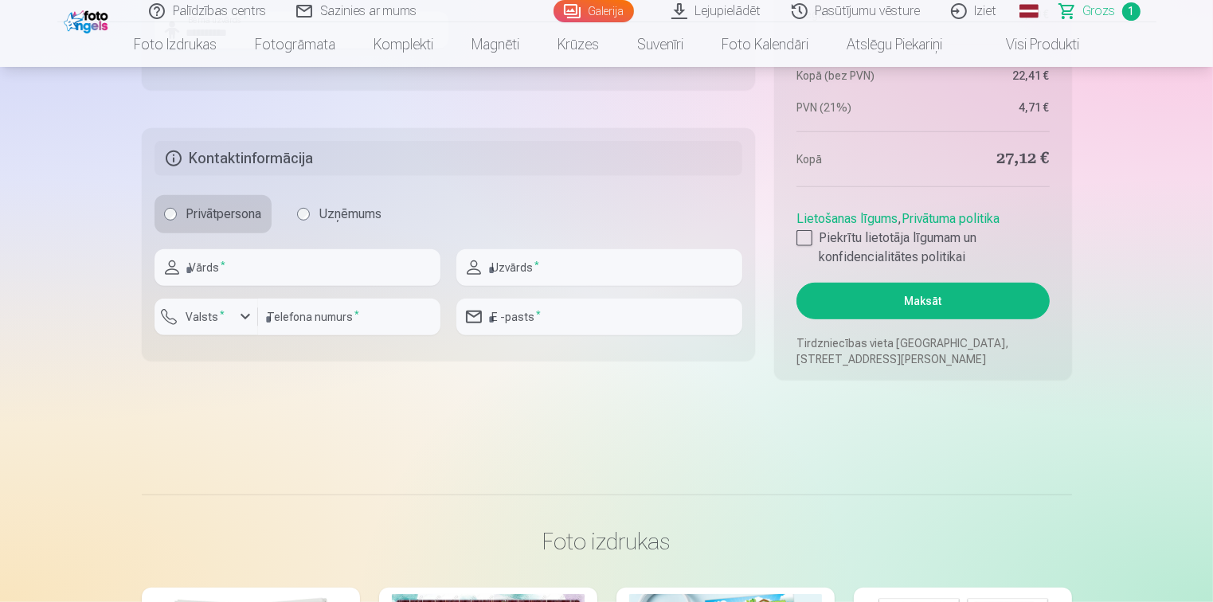
type input "**********"
click at [215, 265] on input "text" at bounding box center [298, 267] width 286 height 37
type input "*******"
click at [516, 261] on input "text" at bounding box center [600, 267] width 286 height 37
type input "**********"
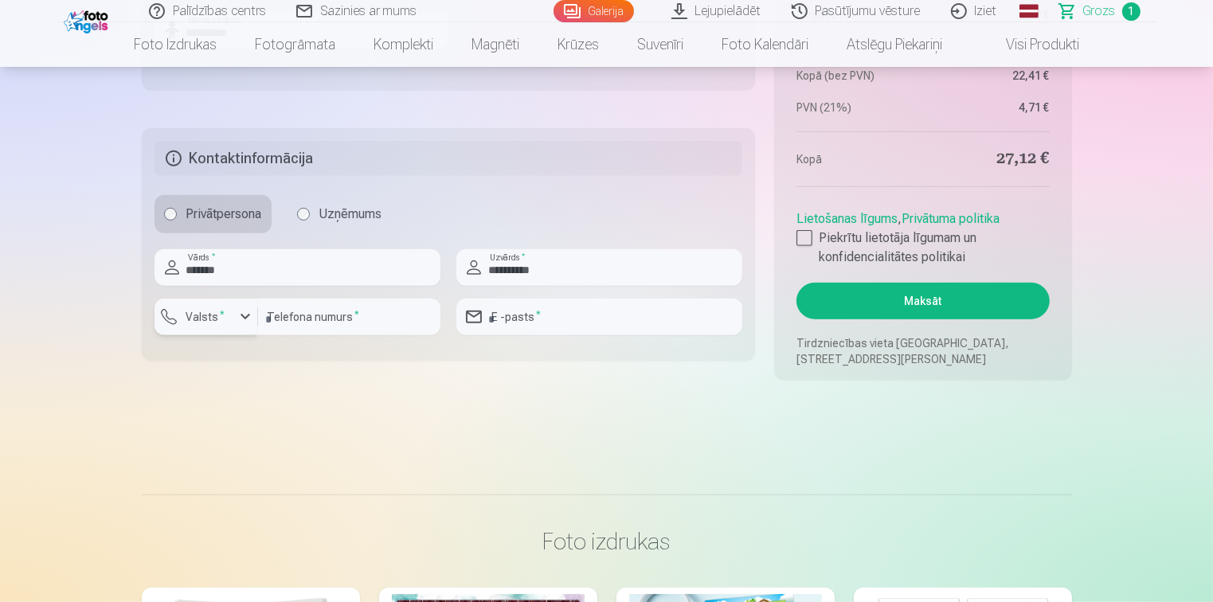
click at [241, 315] on div "button" at bounding box center [245, 317] width 19 height 19
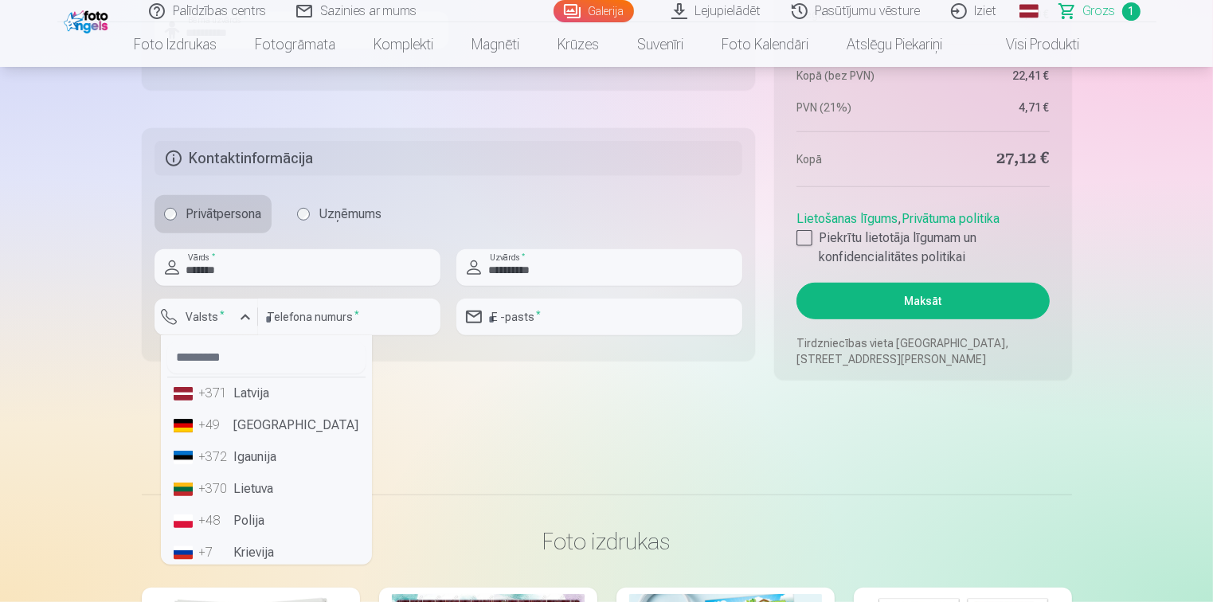
click at [253, 391] on li "+371 Latvija" at bounding box center [266, 394] width 198 height 32
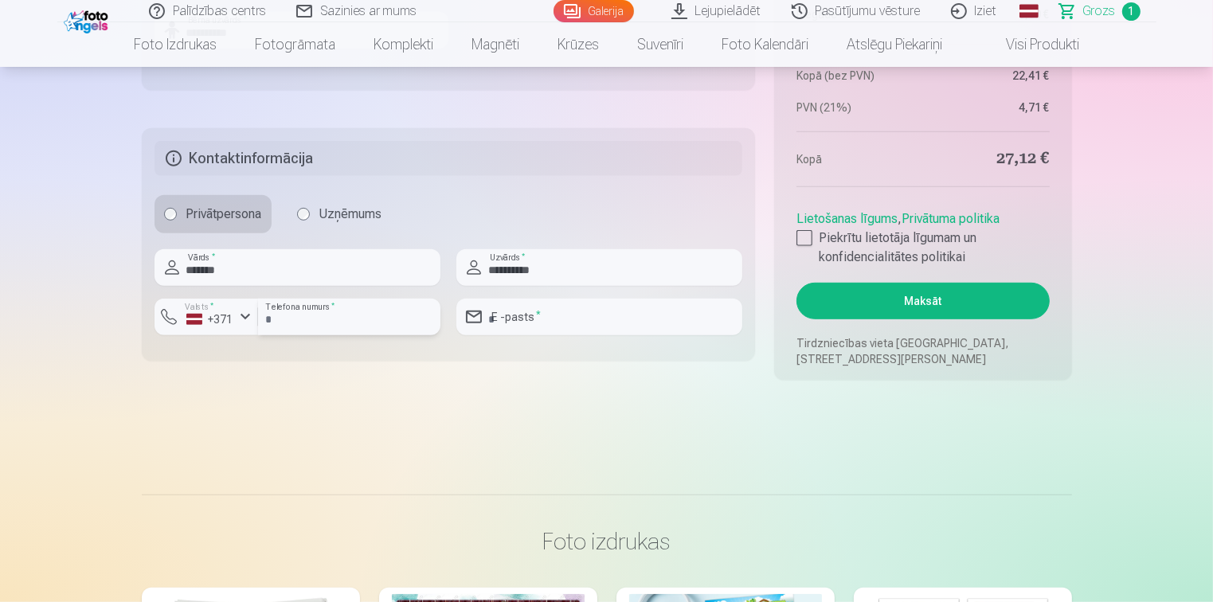
click at [320, 323] on input "number" at bounding box center [349, 317] width 182 height 37
type input "********"
click at [620, 319] on input "email" at bounding box center [600, 317] width 286 height 37
type input "**********"
click at [806, 232] on div at bounding box center [805, 238] width 16 height 16
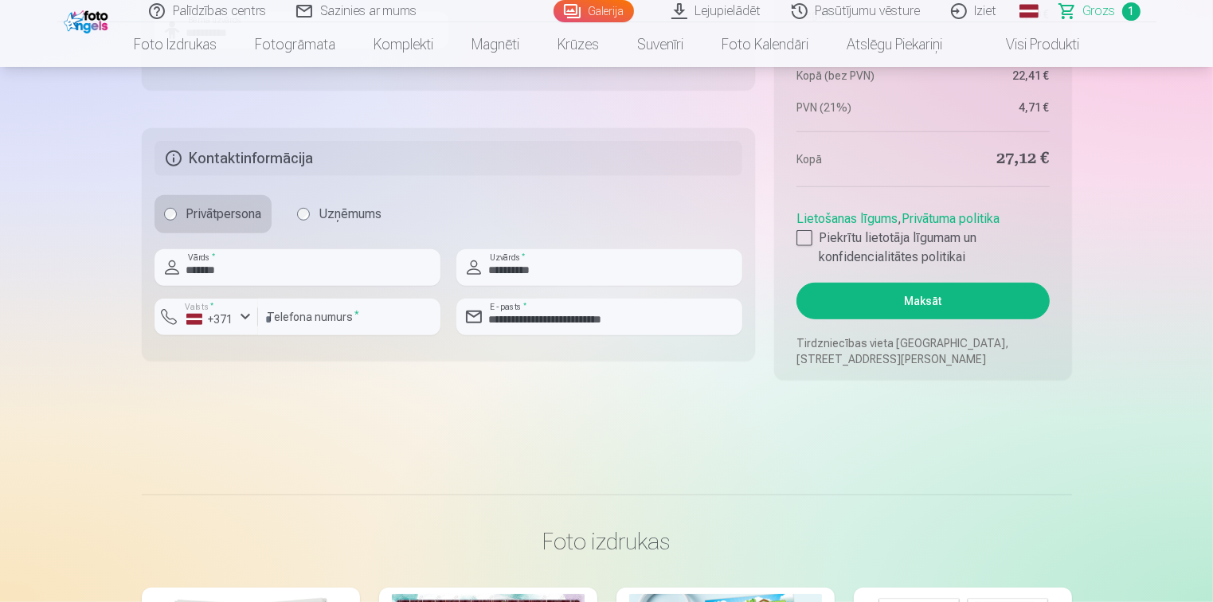
click at [961, 301] on button "Maksāt" at bounding box center [923, 301] width 253 height 37
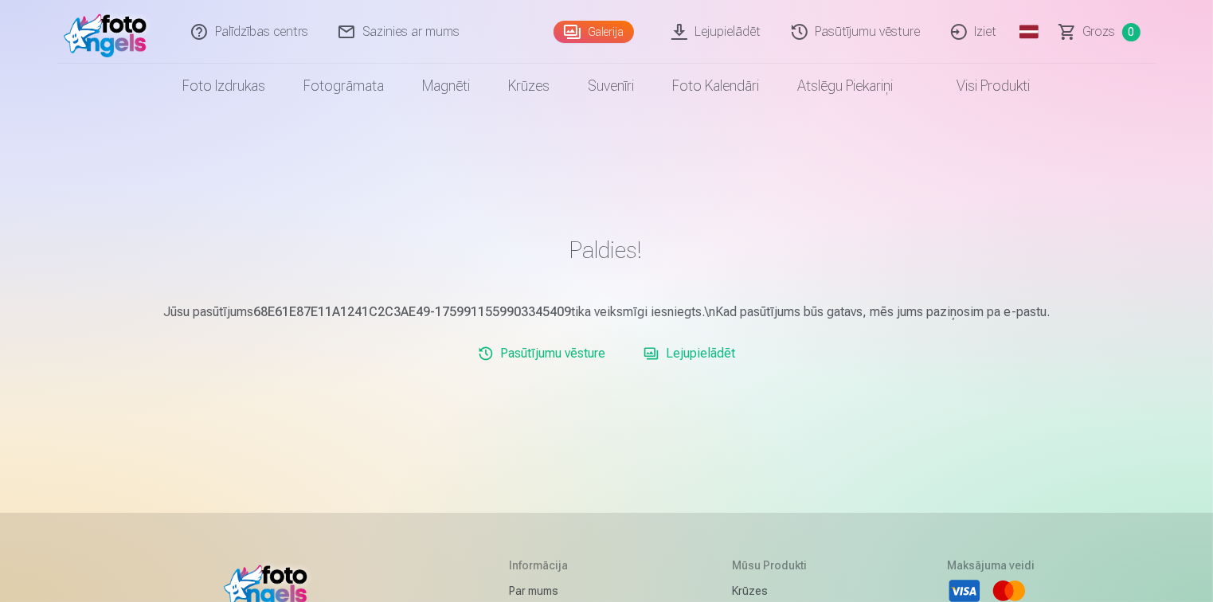
click at [726, 26] on link "Lejupielādēt" at bounding box center [717, 32] width 120 height 64
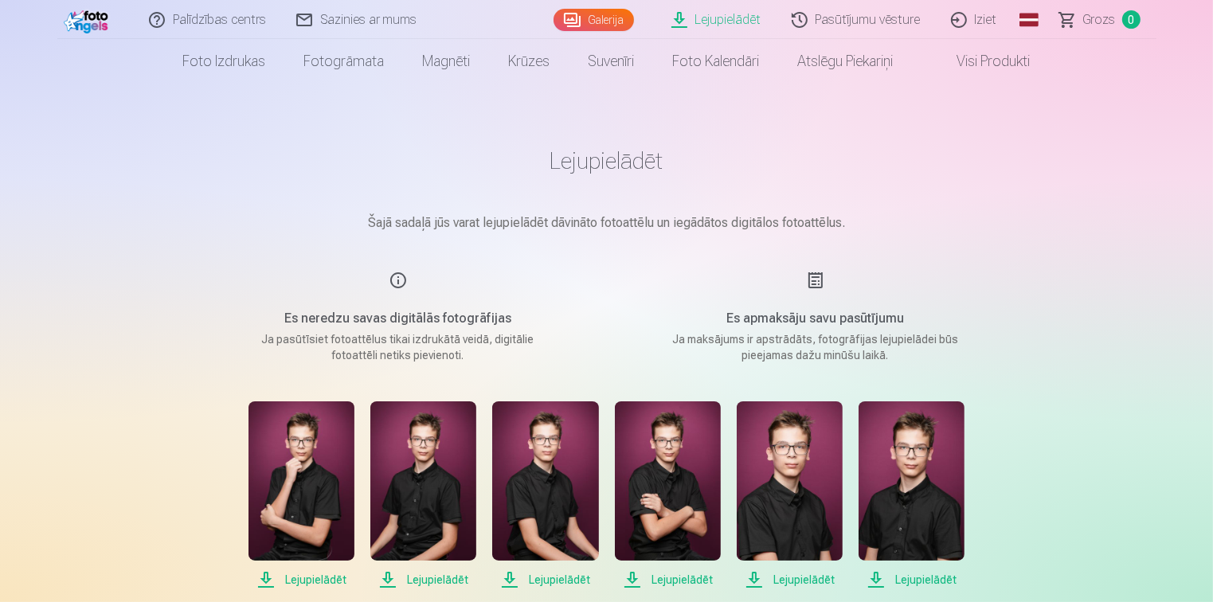
scroll to position [239, 0]
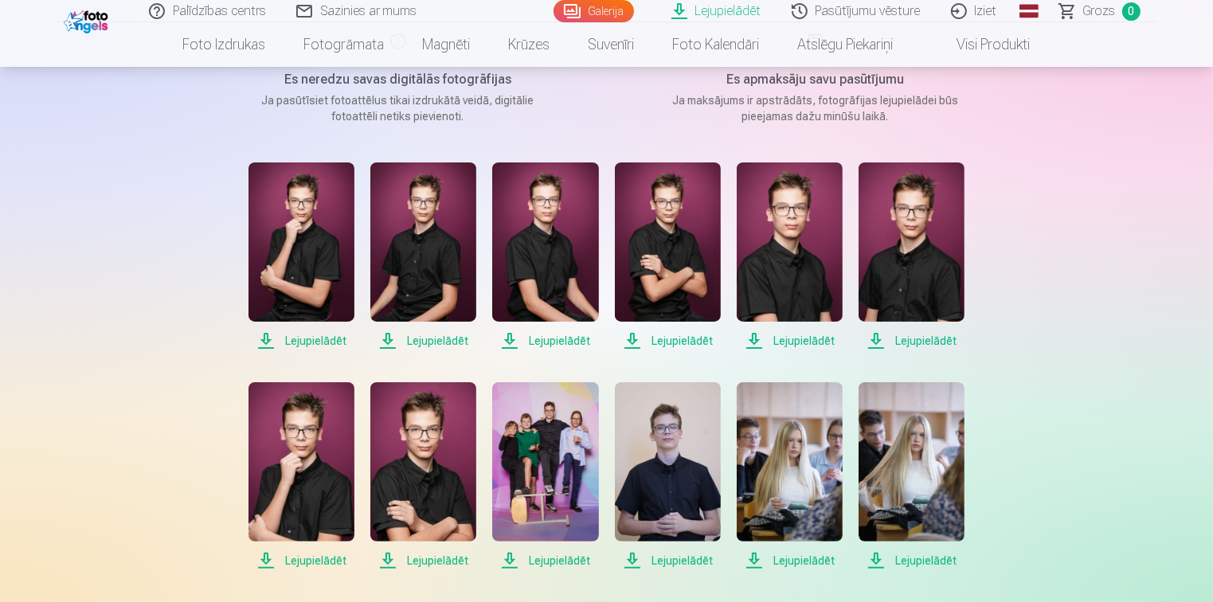
click at [302, 339] on span "Lejupielādēt" at bounding box center [302, 340] width 106 height 19
click at [440, 338] on span "Lejupielādēt" at bounding box center [423, 340] width 106 height 19
click at [561, 342] on span "Lejupielādēt" at bounding box center [545, 340] width 106 height 19
click at [688, 342] on span "Lejupielādēt" at bounding box center [668, 340] width 106 height 19
click at [793, 342] on span "Lejupielādēt" at bounding box center [790, 340] width 106 height 19
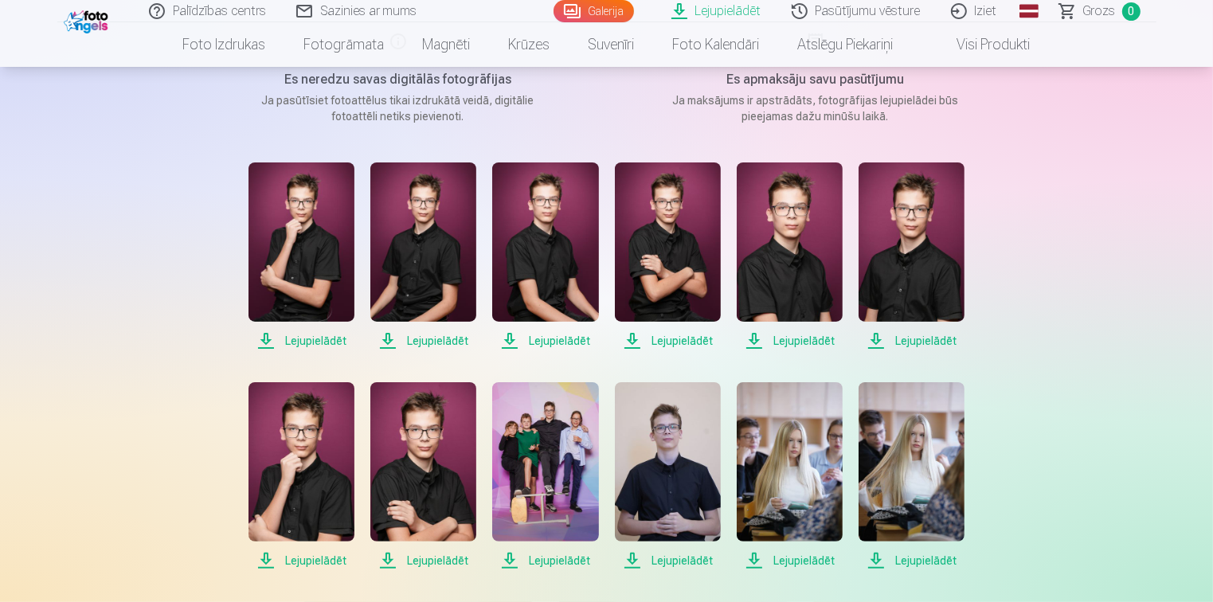
click at [926, 343] on span "Lejupielādēt" at bounding box center [912, 340] width 106 height 19
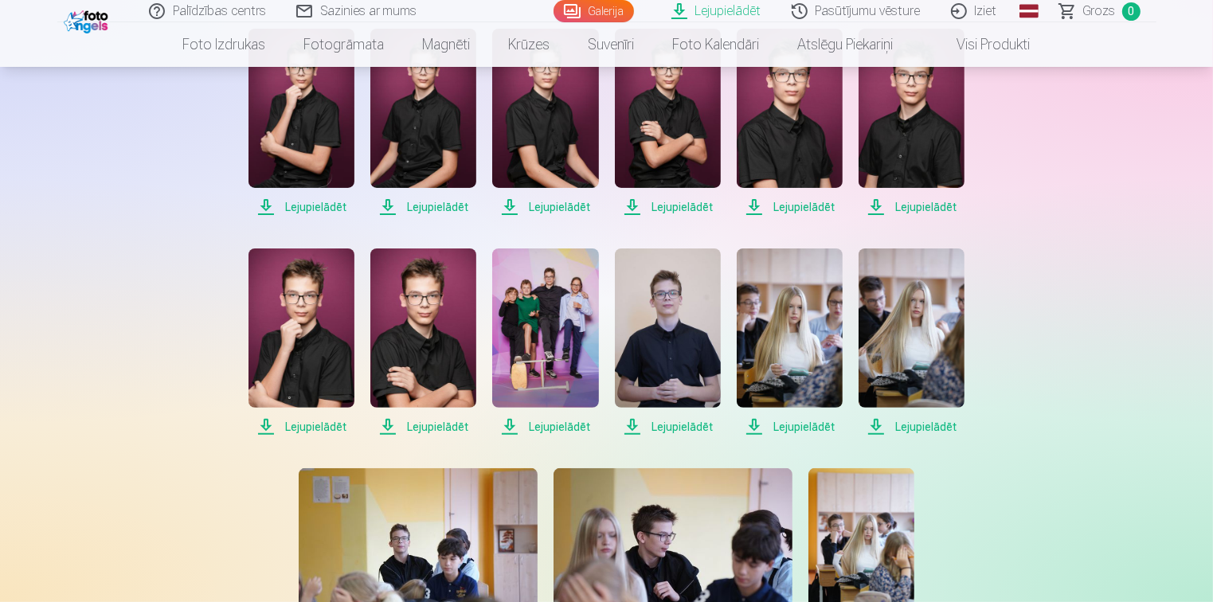
scroll to position [398, 0]
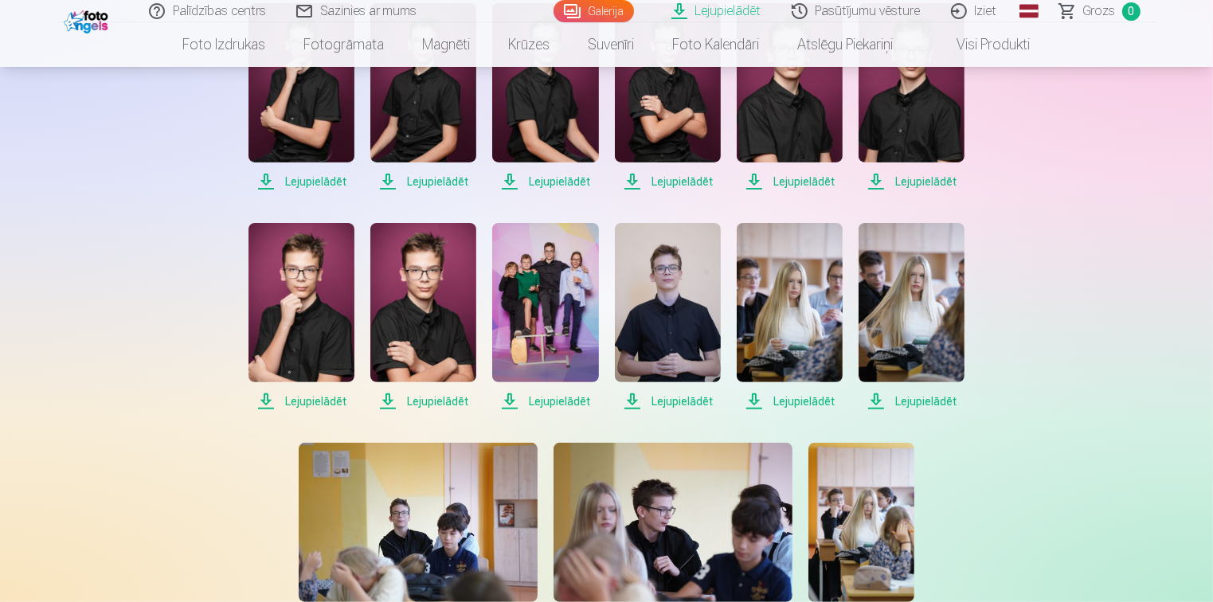
click at [314, 398] on span "Lejupielādēt" at bounding box center [302, 401] width 106 height 19
click at [436, 400] on span "Lejupielādēt" at bounding box center [423, 401] width 106 height 19
click at [563, 402] on span "Lejupielādēt" at bounding box center [545, 401] width 106 height 19
click at [667, 401] on span "Lejupielādēt" at bounding box center [668, 401] width 106 height 19
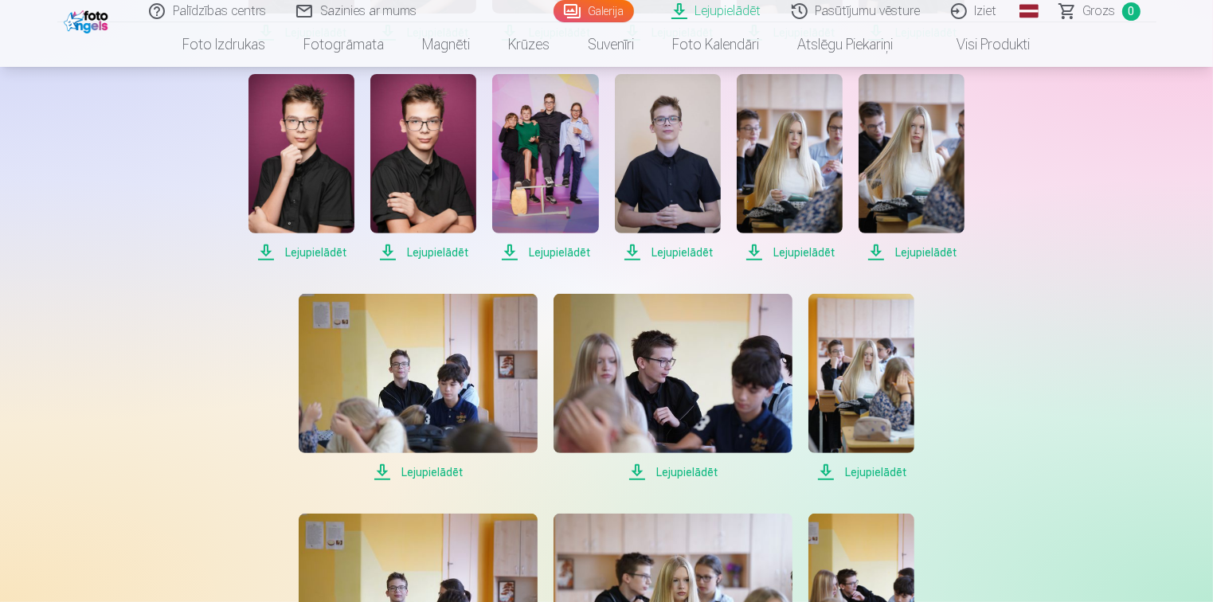
scroll to position [558, 0]
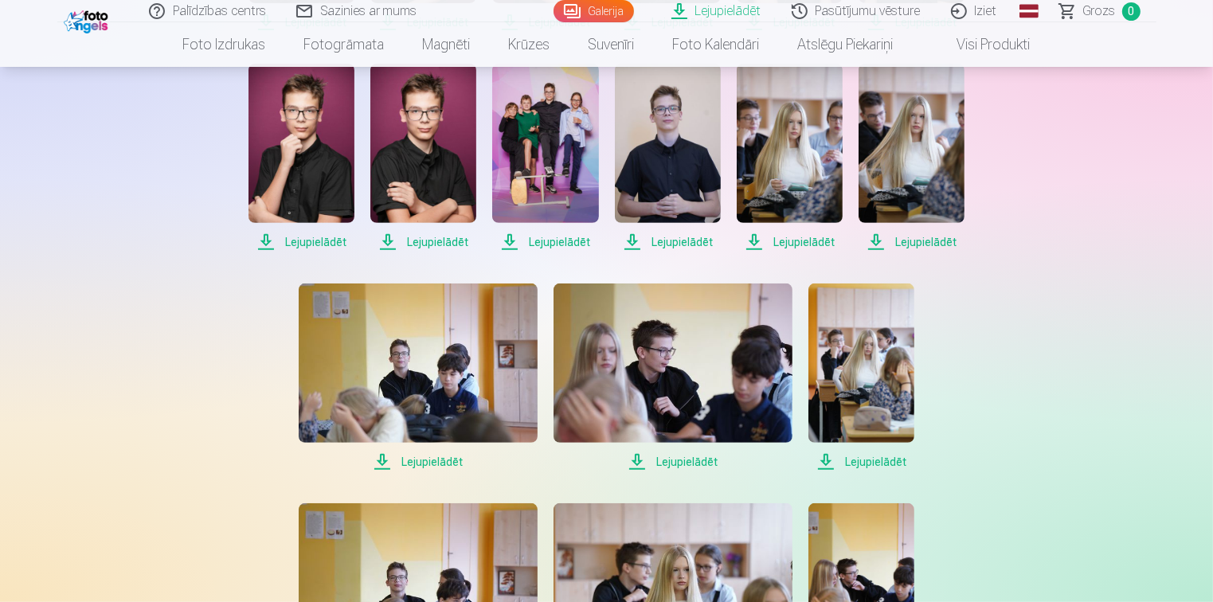
click at [430, 457] on span "Lejupielādēt" at bounding box center [418, 462] width 239 height 19
click at [709, 457] on span "Lejupielādēt" at bounding box center [673, 462] width 239 height 19
click at [847, 464] on span "Lejupielādēt" at bounding box center [862, 462] width 106 height 19
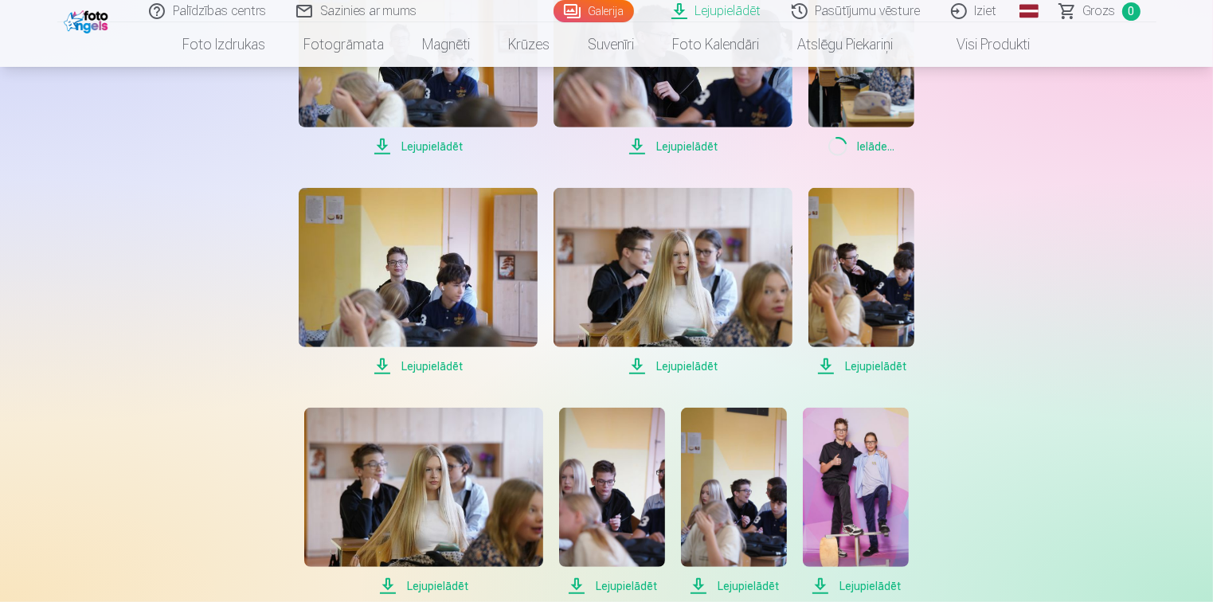
scroll to position [876, 0]
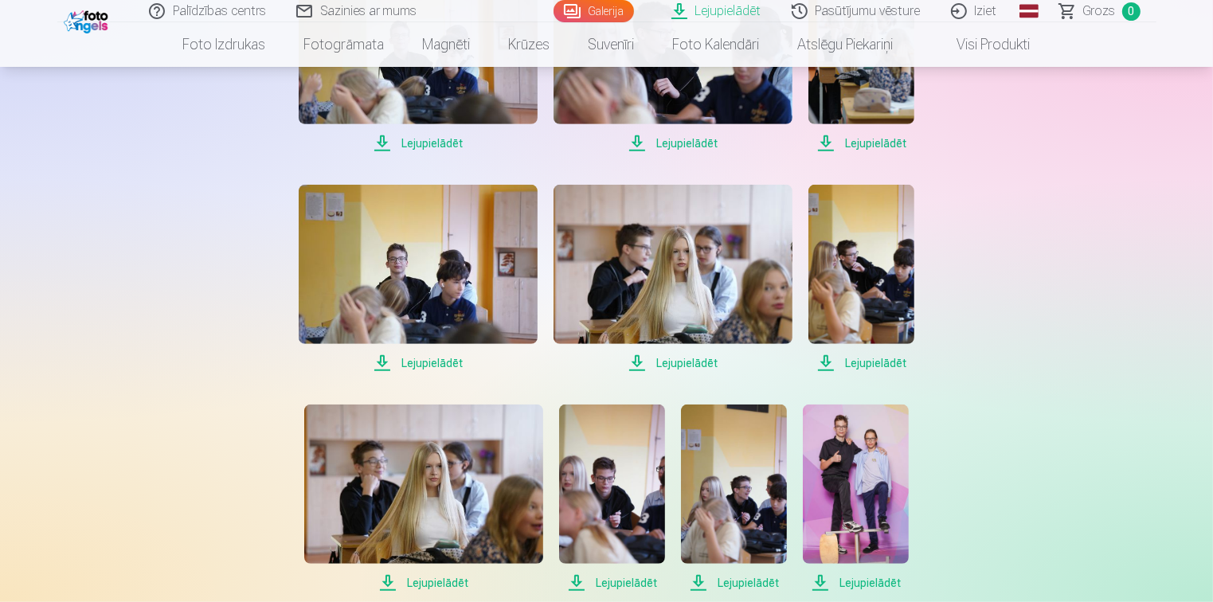
click at [433, 361] on span "Lejupielādēt" at bounding box center [418, 363] width 239 height 19
click at [688, 365] on span "Lejupielādēt" at bounding box center [673, 363] width 239 height 19
click at [844, 366] on span "Lejupielādēt" at bounding box center [862, 363] width 106 height 19
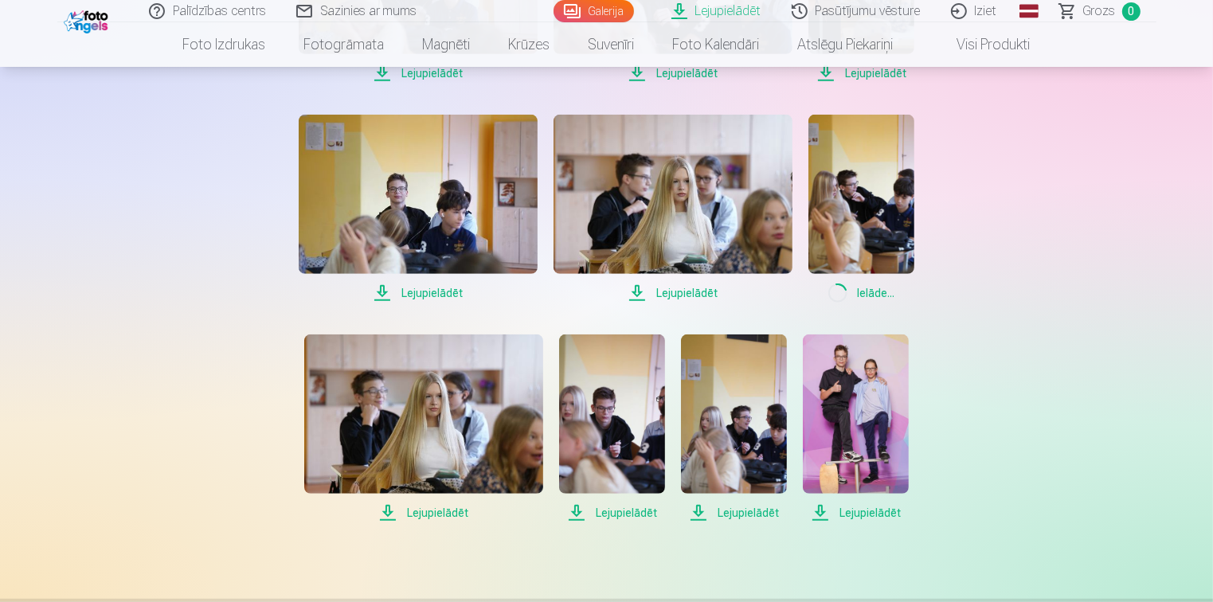
scroll to position [1115, 0]
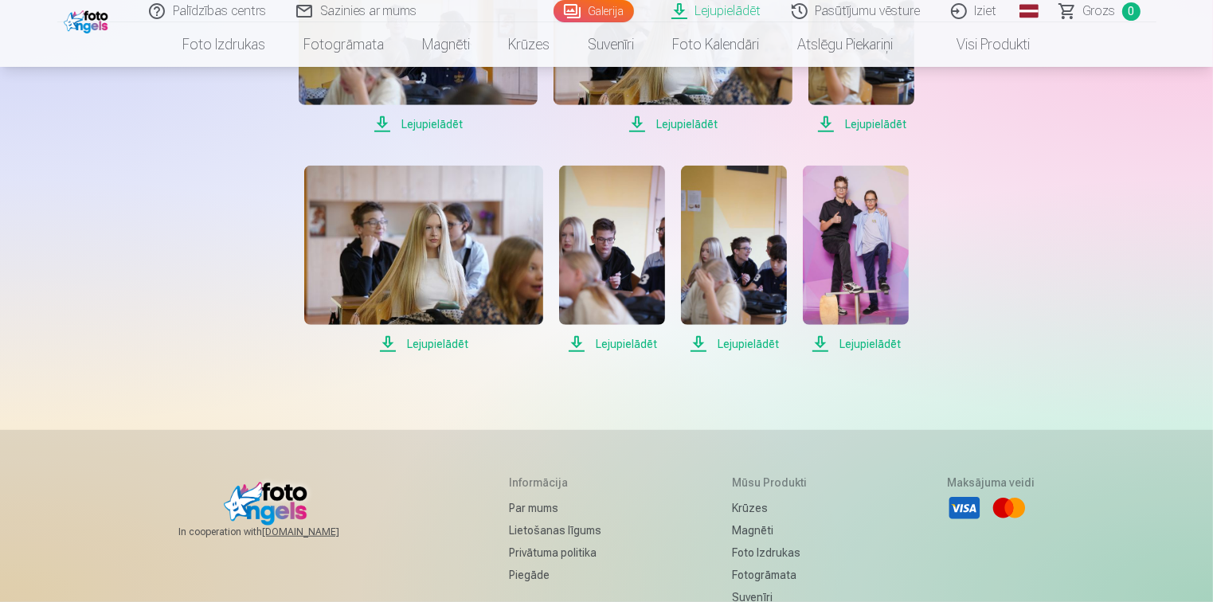
click at [621, 339] on span "Lejupielādēt" at bounding box center [612, 344] width 106 height 19
click at [459, 340] on span "Lejupielādēt" at bounding box center [423, 344] width 239 height 19
click at [751, 339] on span "Lejupielādēt" at bounding box center [734, 344] width 106 height 19
click at [845, 344] on span "Lejupielādēt" at bounding box center [856, 344] width 106 height 19
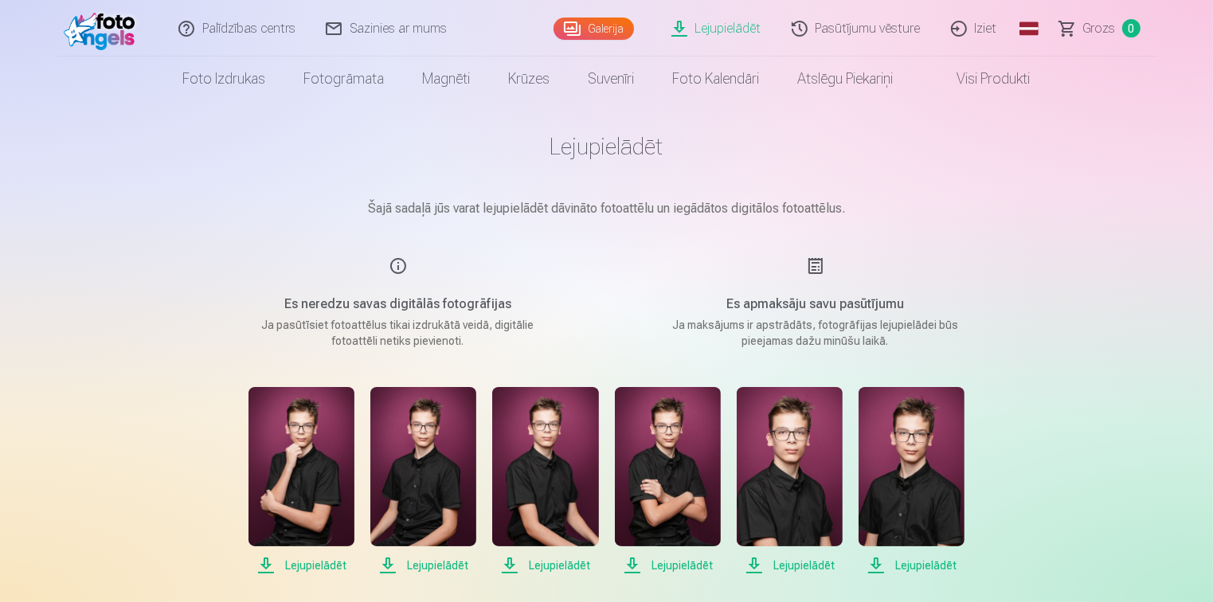
scroll to position [0, 0]
